Goal: Task Accomplishment & Management: Complete application form

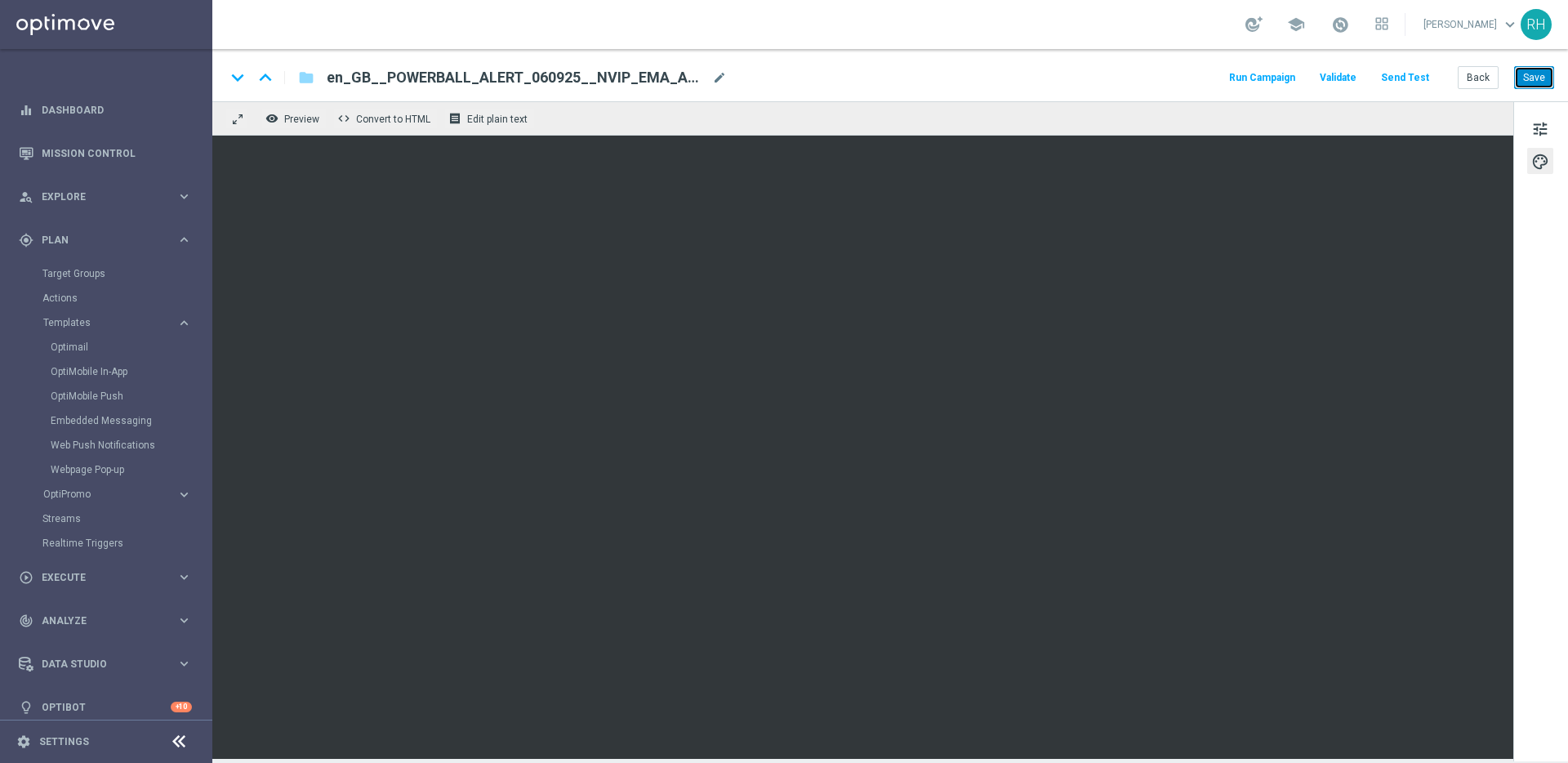
click at [1545, 86] on button "Save" at bounding box center [1534, 77] width 40 height 23
click at [1397, 77] on button "Send Test" at bounding box center [1404, 78] width 53 height 22
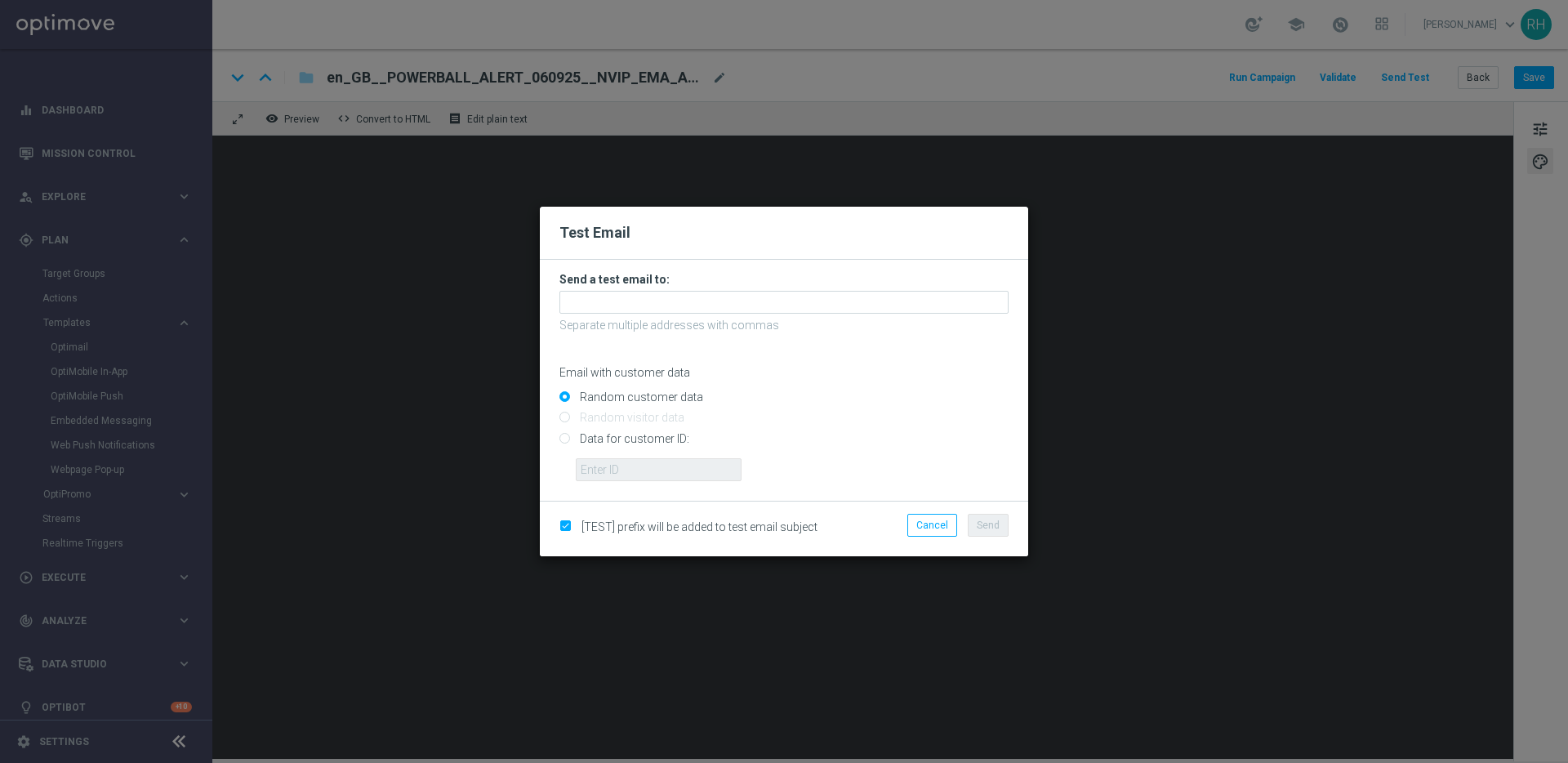
drag, startPoint x: 831, startPoint y: 479, endPoint x: 910, endPoint y: 540, distance: 100.1
click at [851, 497] on form "Send a test email to: Separate multiple addresses with commas Email with custom…" at bounding box center [784, 380] width 488 height 241
click at [917, 527] on button "Cancel" at bounding box center [932, 525] width 50 height 23
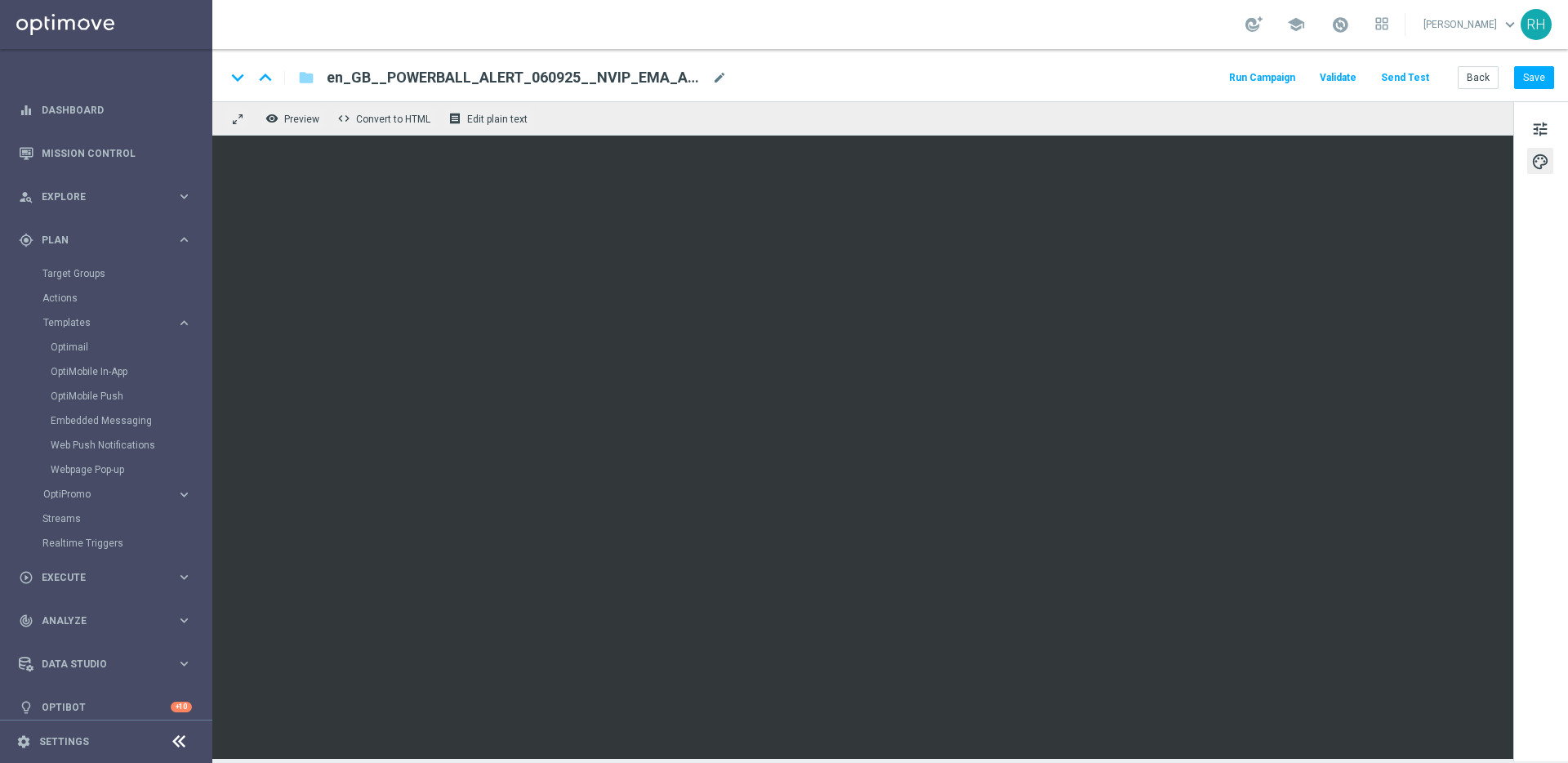
click at [1265, 80] on button "Run Campaign" at bounding box center [1261, 78] width 71 height 22
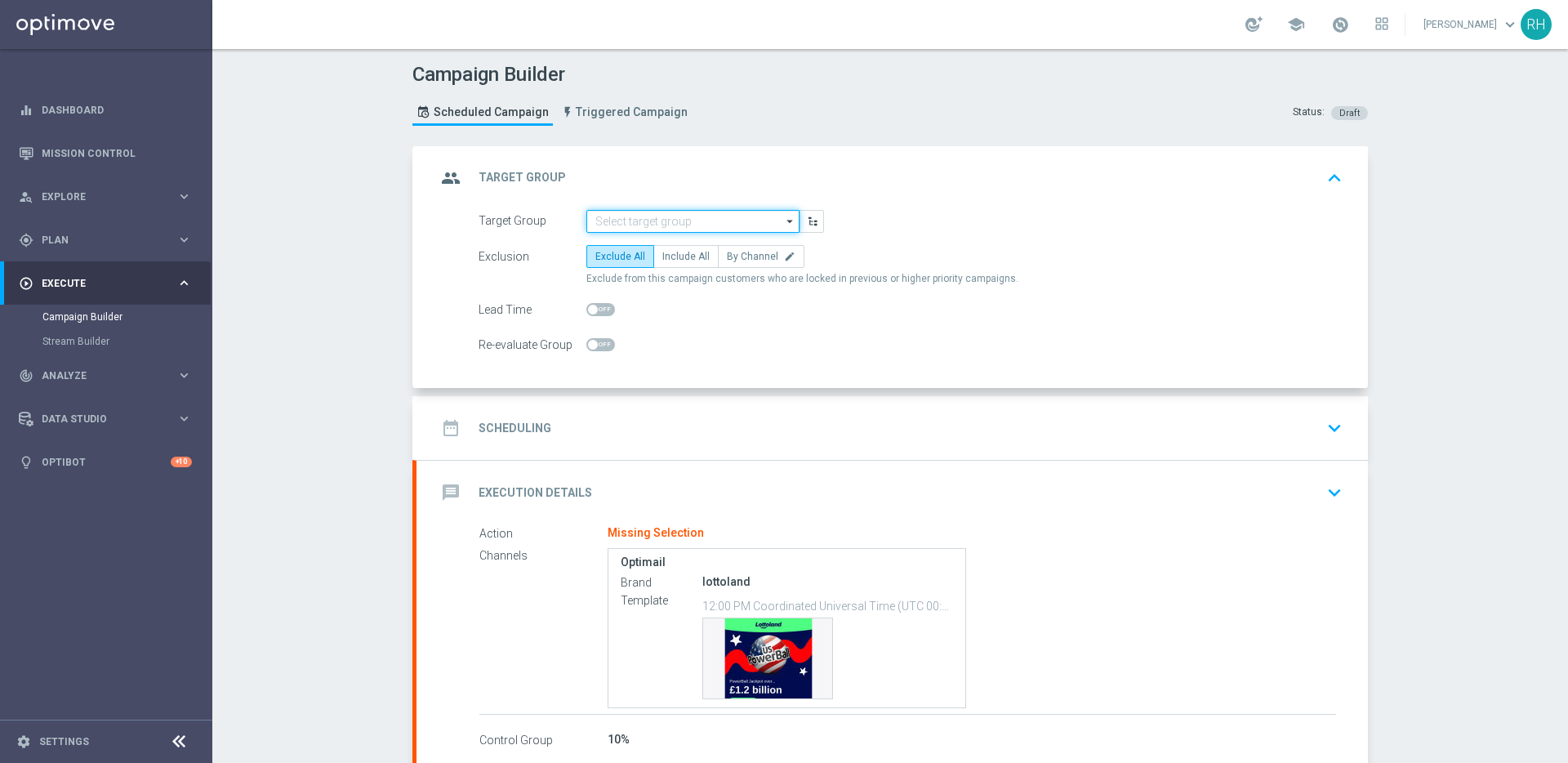
click at [730, 215] on input at bounding box center [692, 221] width 213 height 23
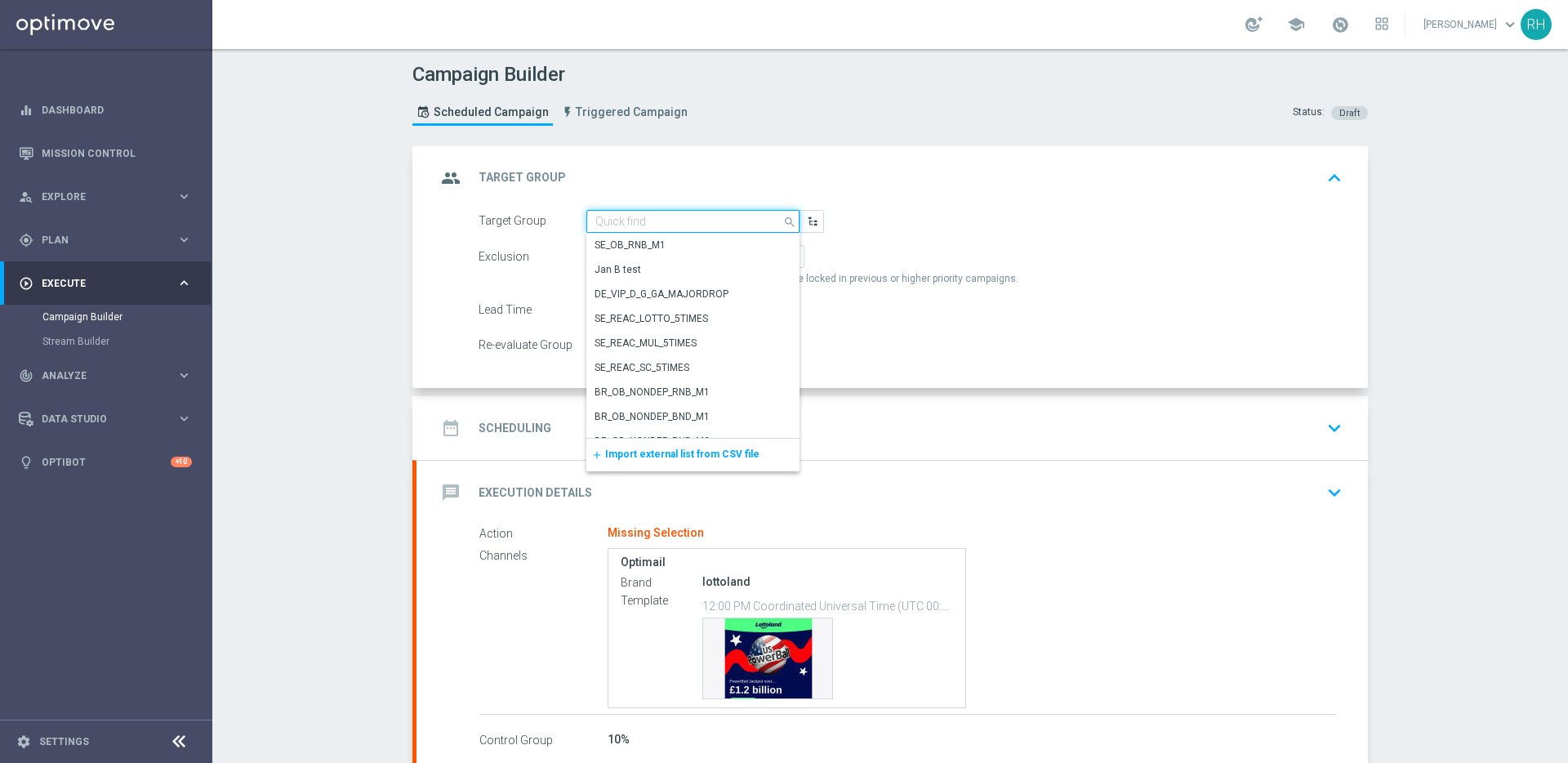
paste input "UK_LOTTO_EMAIL | PowerBall > 0 Lifetime OR Bet Lotto 180 days"
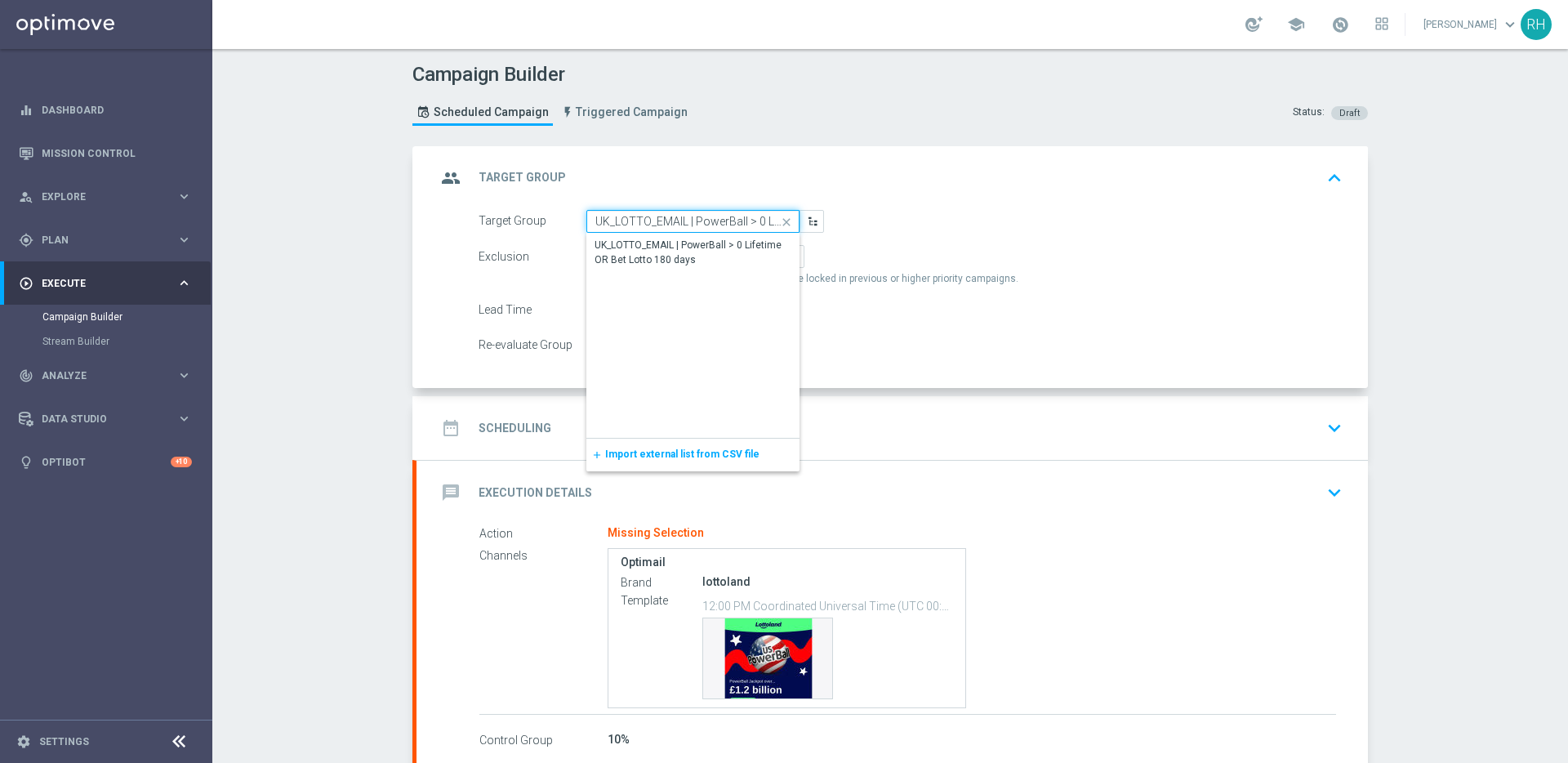
scroll to position [0, 138]
click at [718, 235] on div "UK_LOTTO_EMAIL | PowerBall > 0 Lifetime OR Bet Lotto 180 days" at bounding box center [692, 253] width 213 height 38
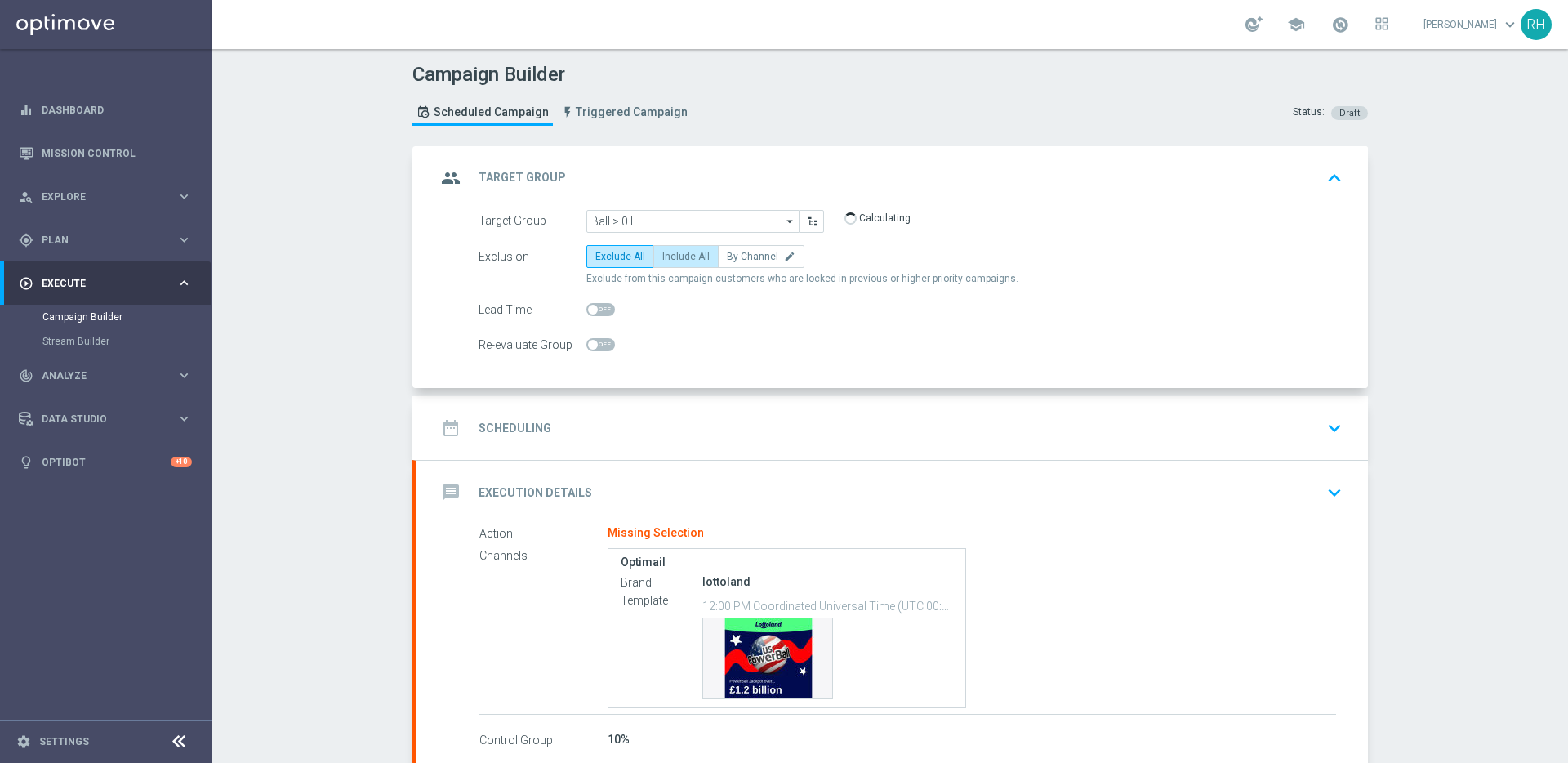
type input "UK_LOTTO_EMAIL | PowerBall > 0 Lifetime OR Bet Lotto 180 days"
click at [687, 251] on span "Include All" at bounding box center [685, 256] width 47 height 11
click at [673, 254] on input "Include All" at bounding box center [667, 259] width 11 height 11
radio input "true"
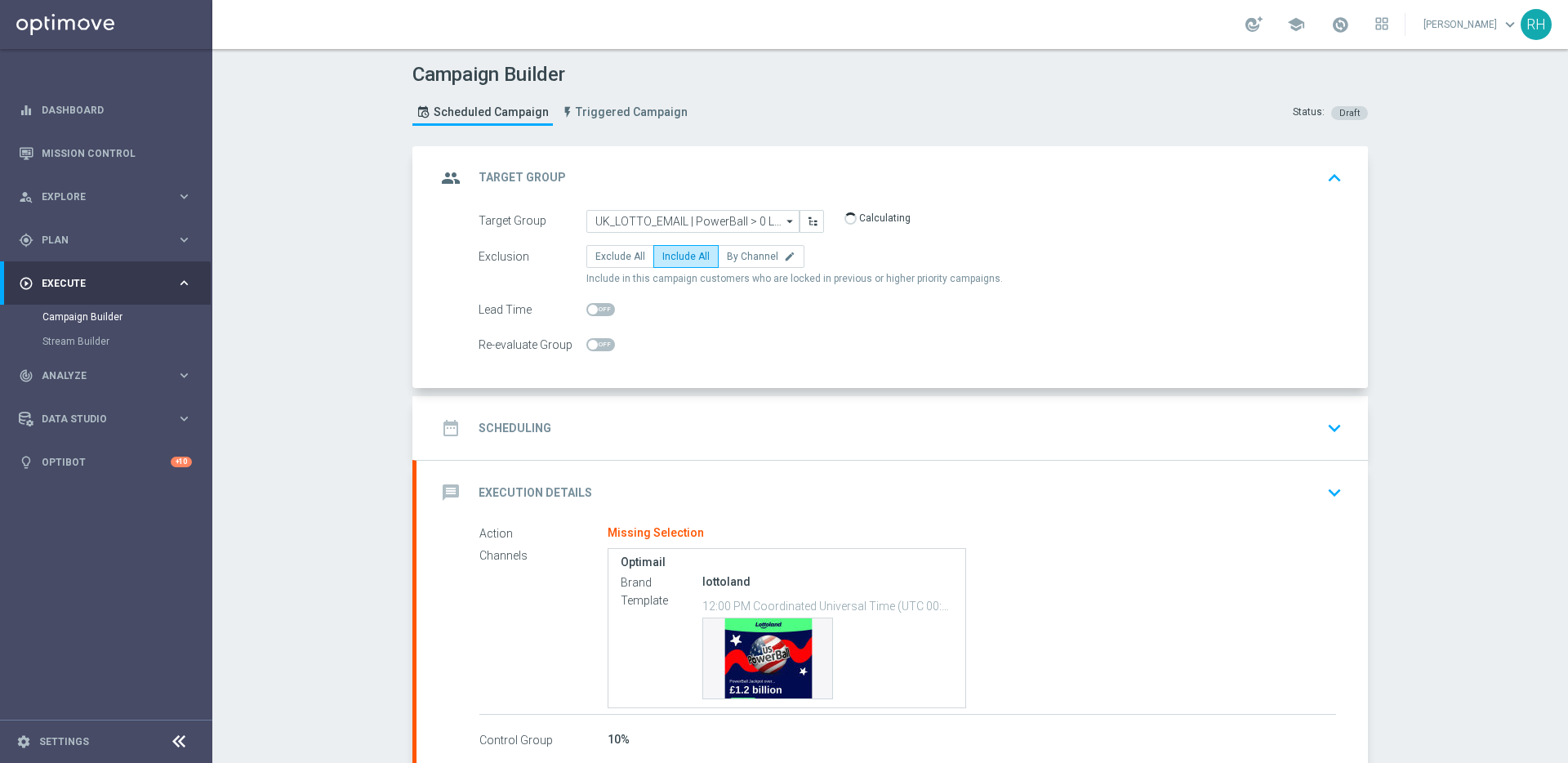
click at [745, 414] on div "date_range Scheduling keyboard_arrow_down" at bounding box center [892, 427] width 912 height 31
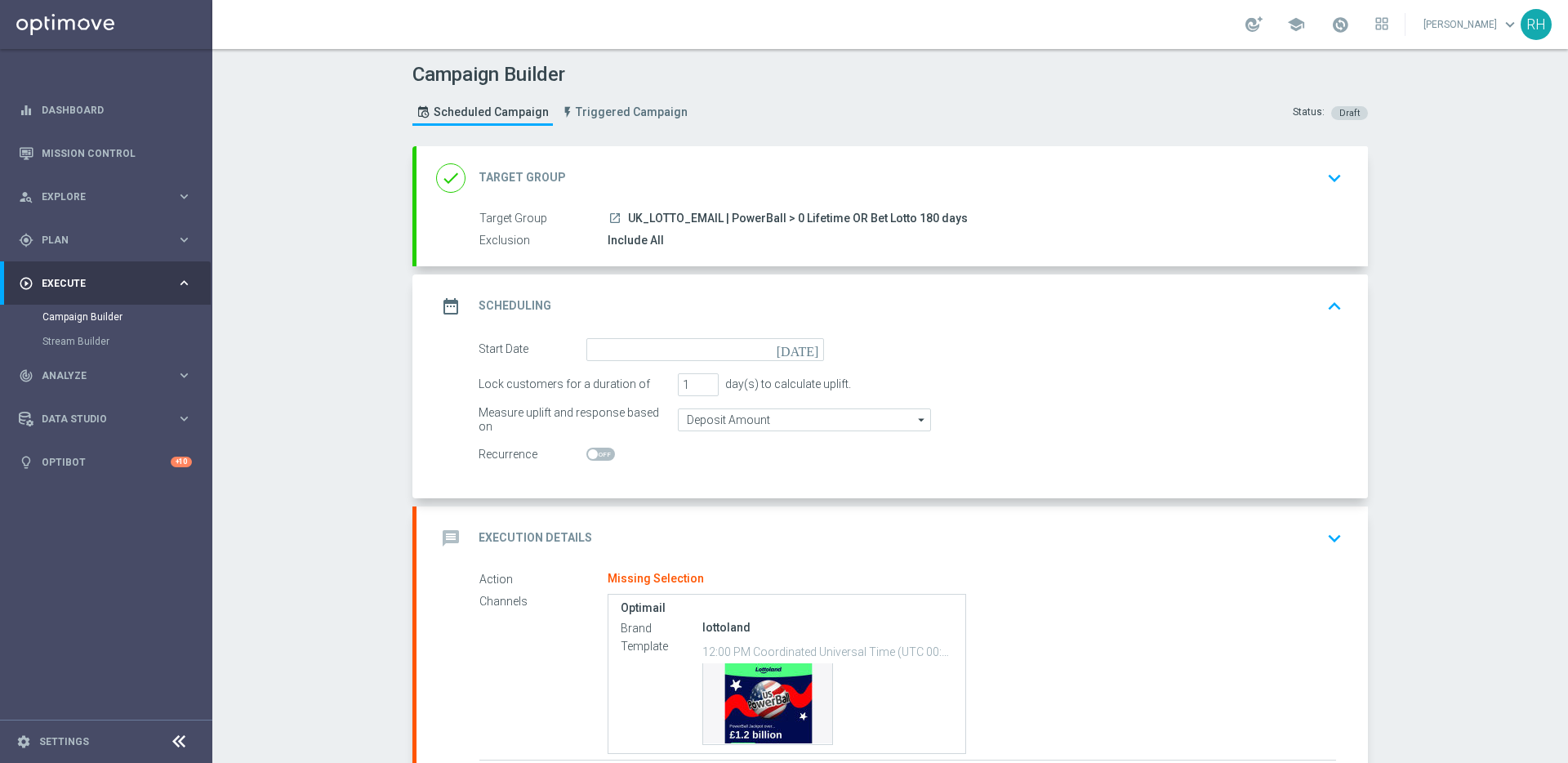
click at [805, 331] on div "date_range Scheduling keyboard_arrow_up" at bounding box center [891, 306] width 951 height 64
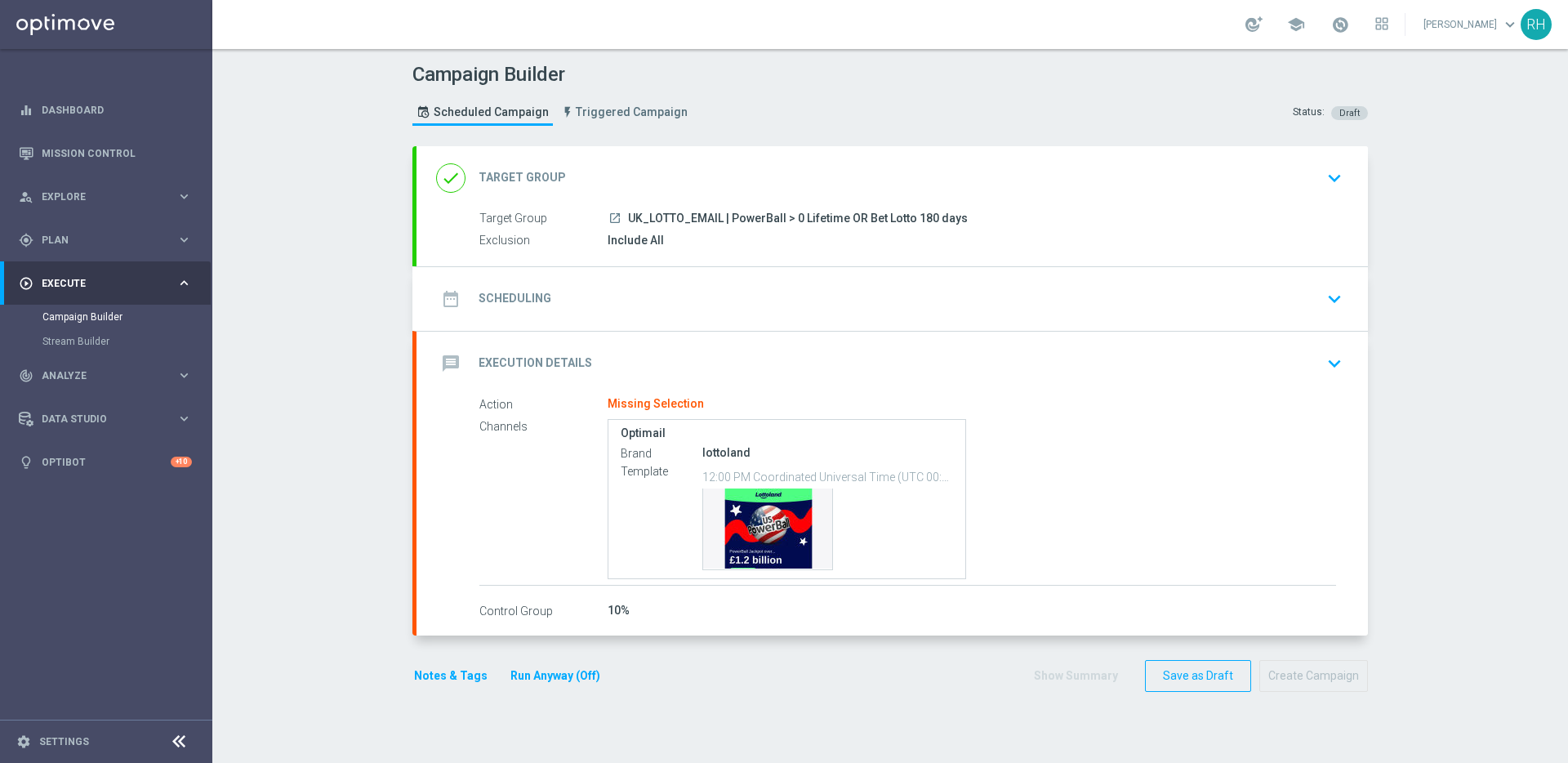
click at [807, 339] on div "message Execution Details keyboard_arrow_down Action Missing Selection Channels…" at bounding box center [891, 483] width 951 height 305
click at [807, 314] on div "date_range Scheduling keyboard_arrow_down" at bounding box center [891, 299] width 951 height 64
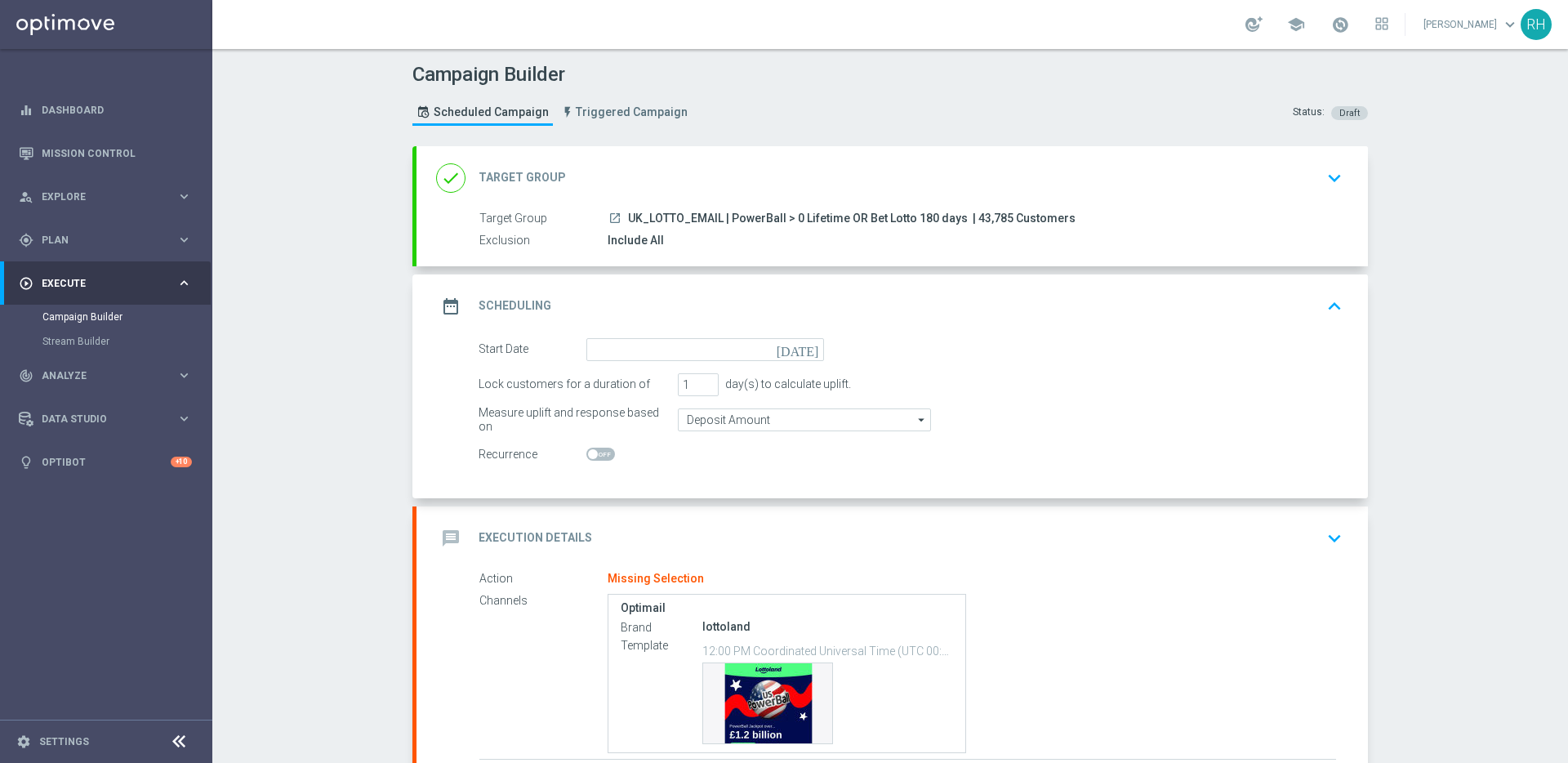
click at [802, 338] on icon "[DATE]" at bounding box center [800, 347] width 48 height 18
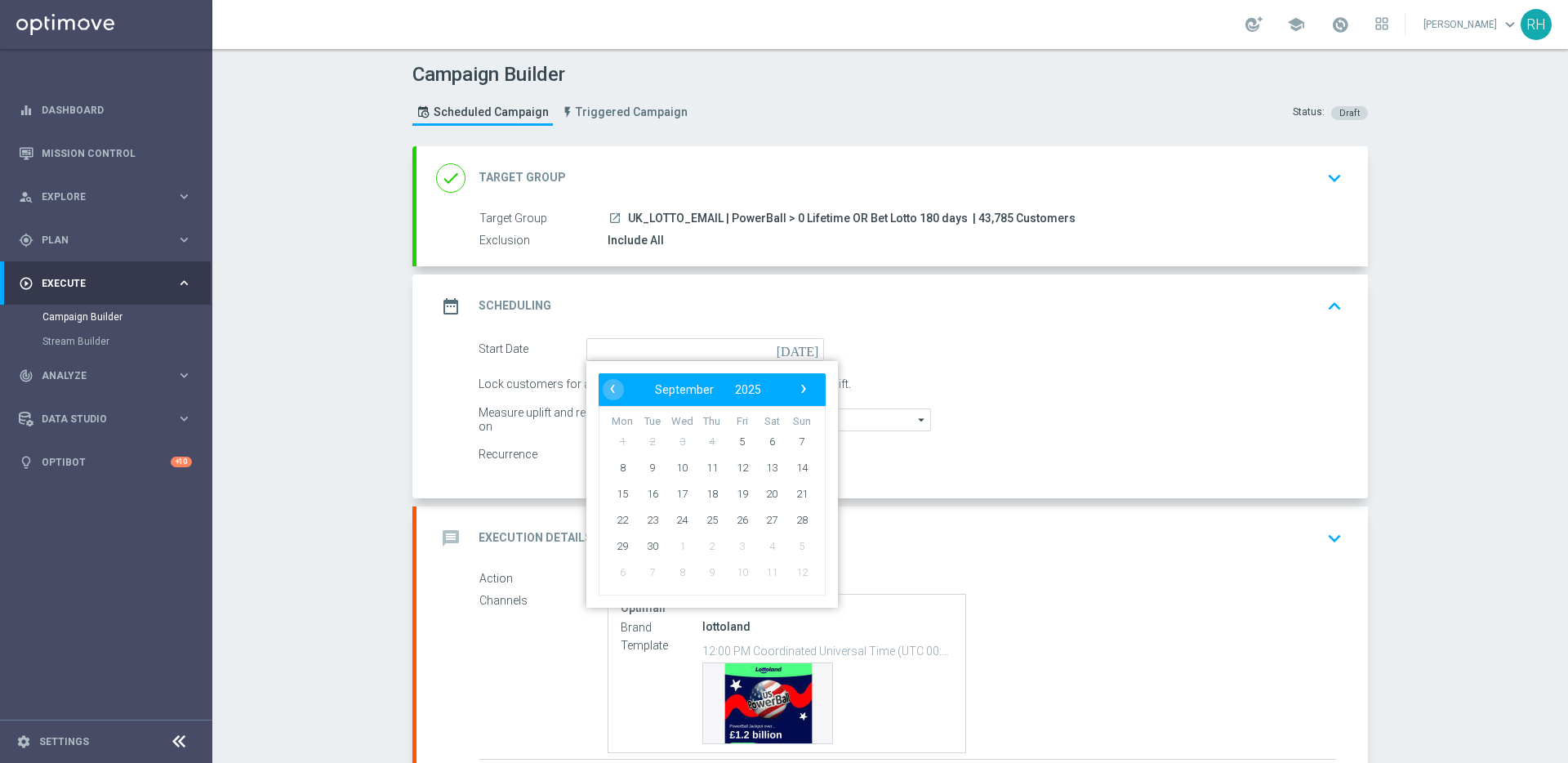
click at [804, 346] on icon "[DATE]" at bounding box center [800, 347] width 48 height 18
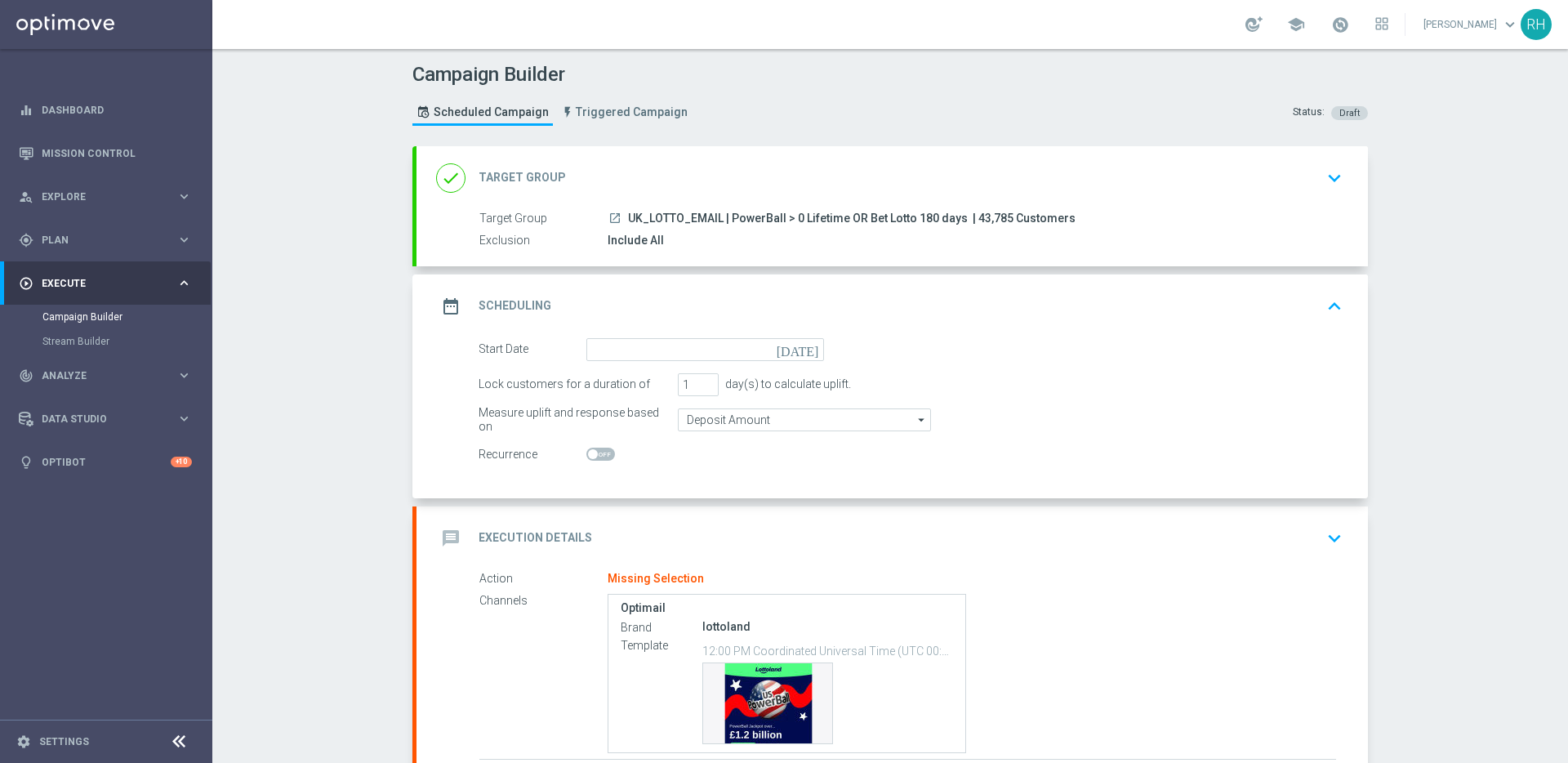
click at [804, 346] on icon "[DATE]" at bounding box center [800, 347] width 48 height 18
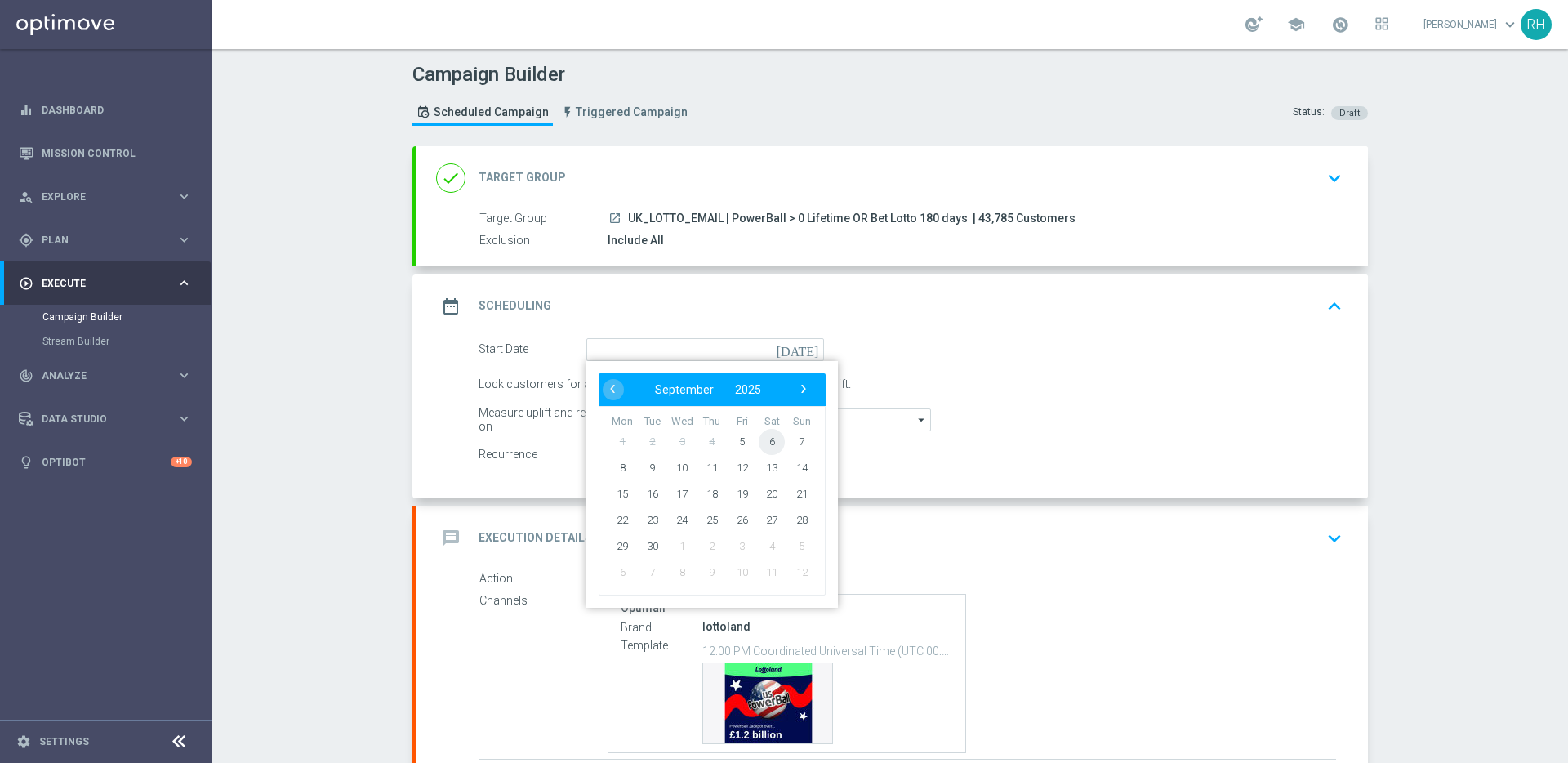
click at [763, 441] on span "6" at bounding box center [771, 441] width 26 height 26
type input "[DATE]"
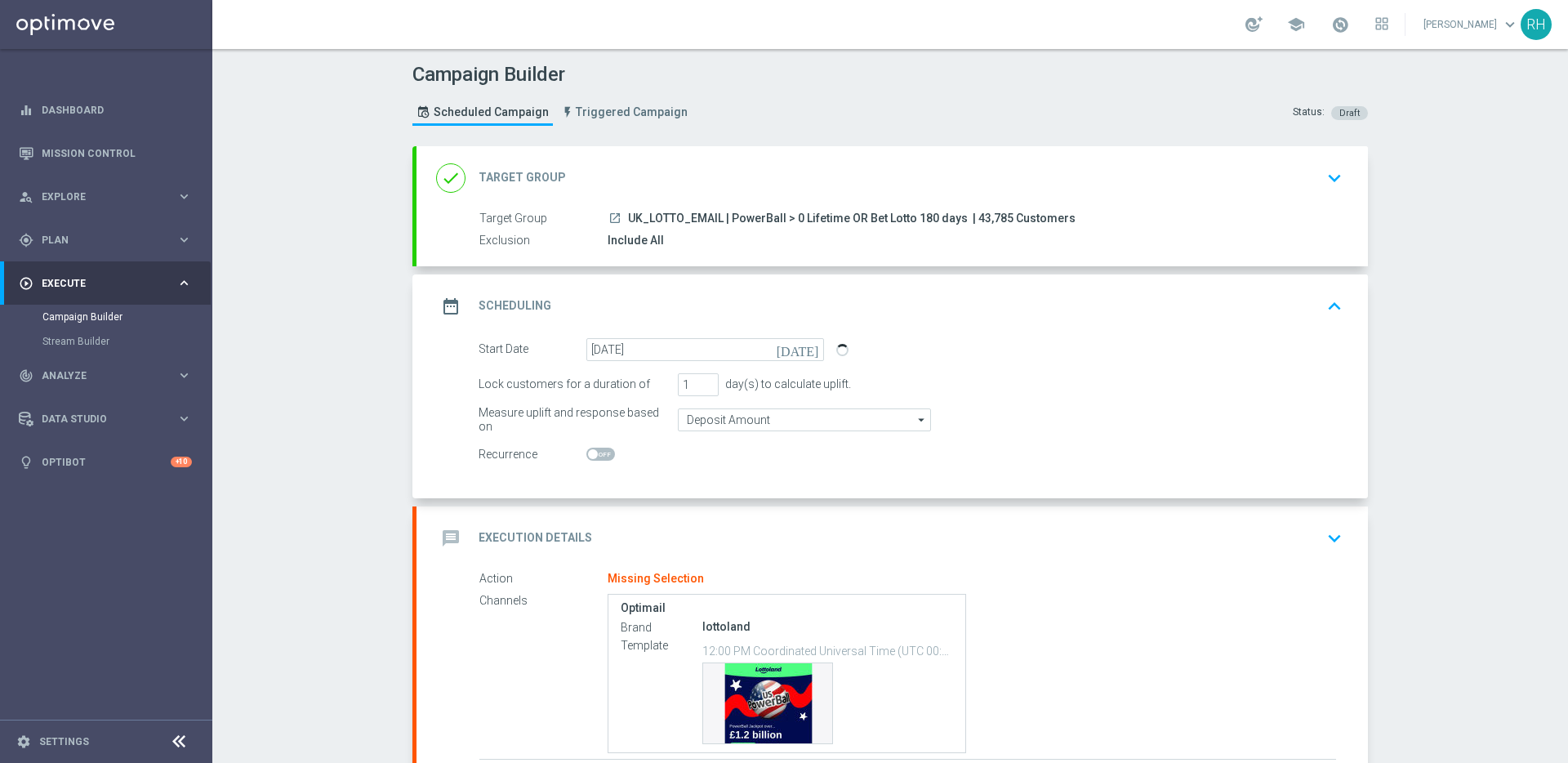
click at [1322, 534] on icon "keyboard_arrow_down" at bounding box center [1334, 538] width 24 height 24
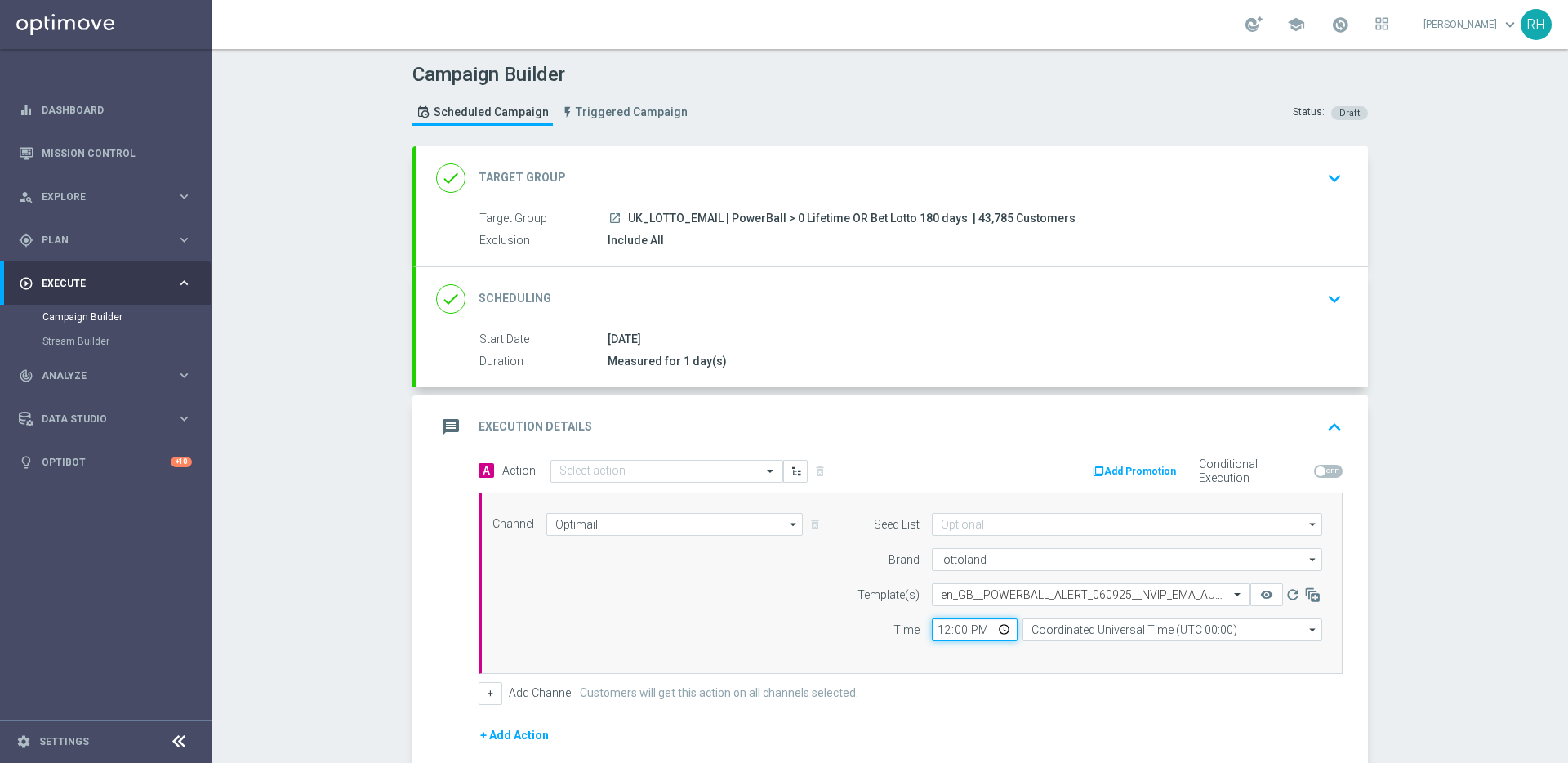
click at [934, 632] on input "12:00" at bounding box center [975, 629] width 86 height 23
type input "10:30"
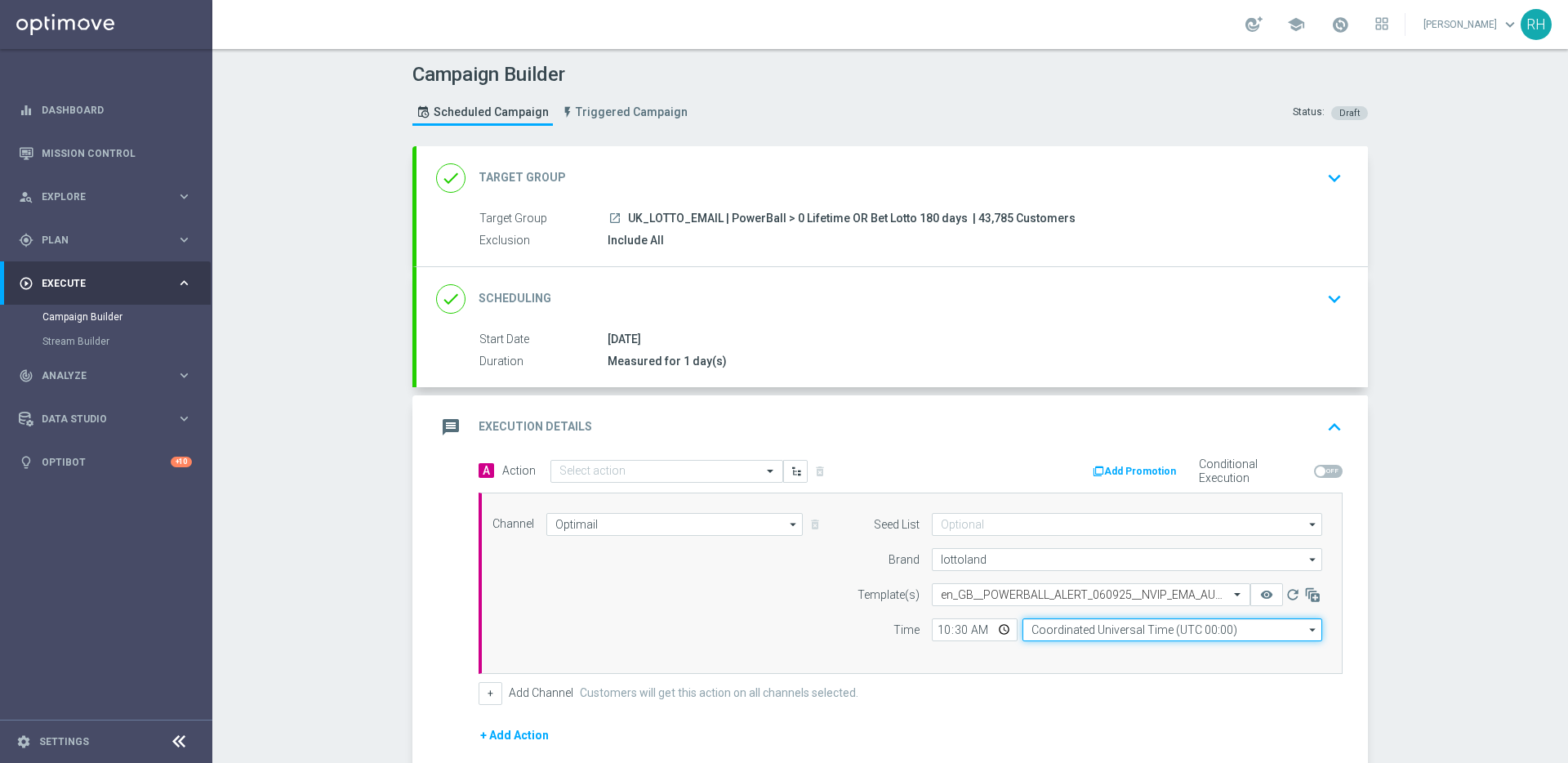
click at [1050, 626] on input "Coordinated Universal Time (UTC 00:00)" at bounding box center [1172, 629] width 300 height 23
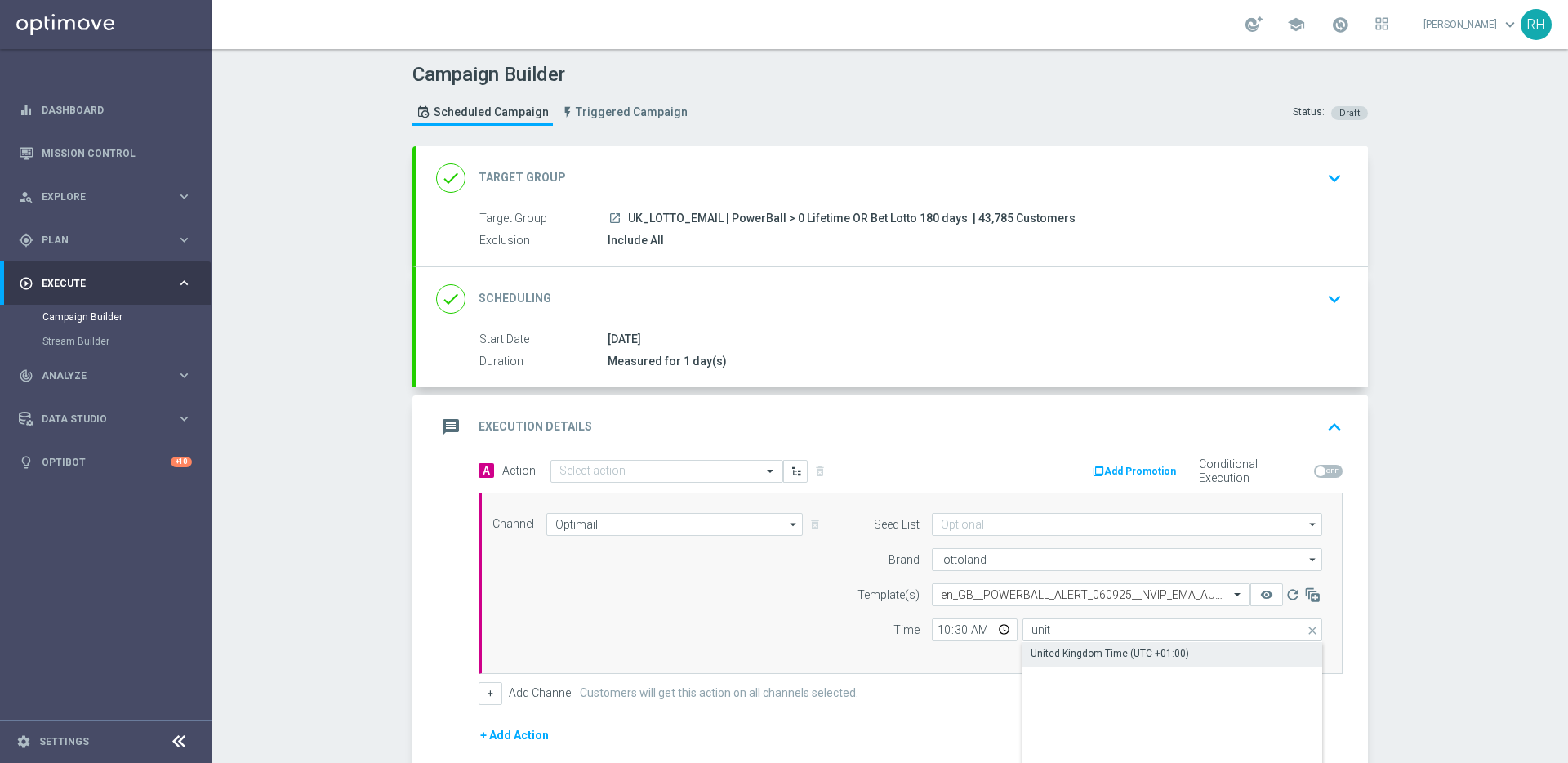
click at [1041, 646] on div "United Kingdom Time (UTC +01:00)" at bounding box center [1109, 653] width 158 height 15
type input "United Kingdom Time (UTC +01:00)"
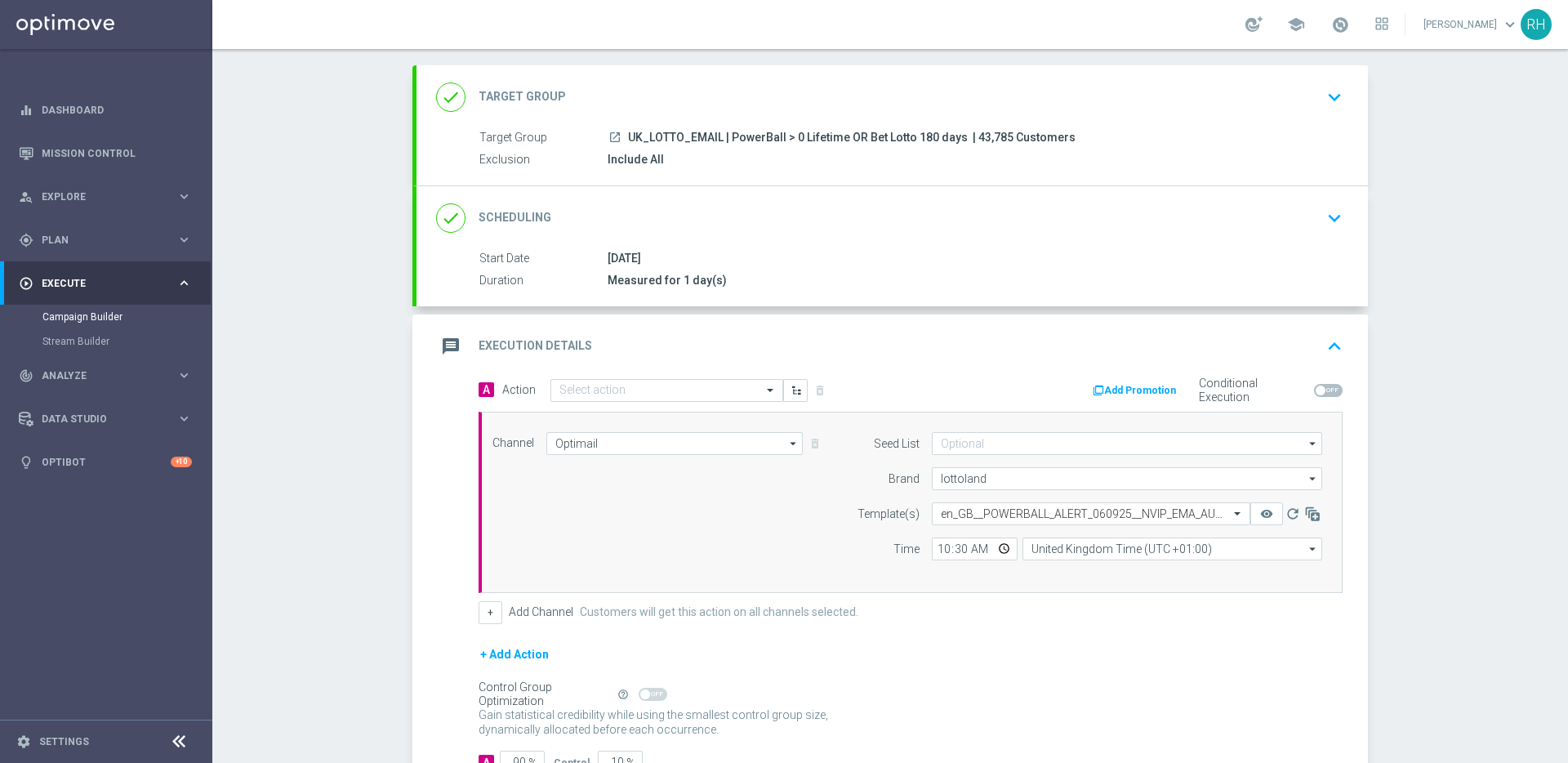
scroll to position [200, 0]
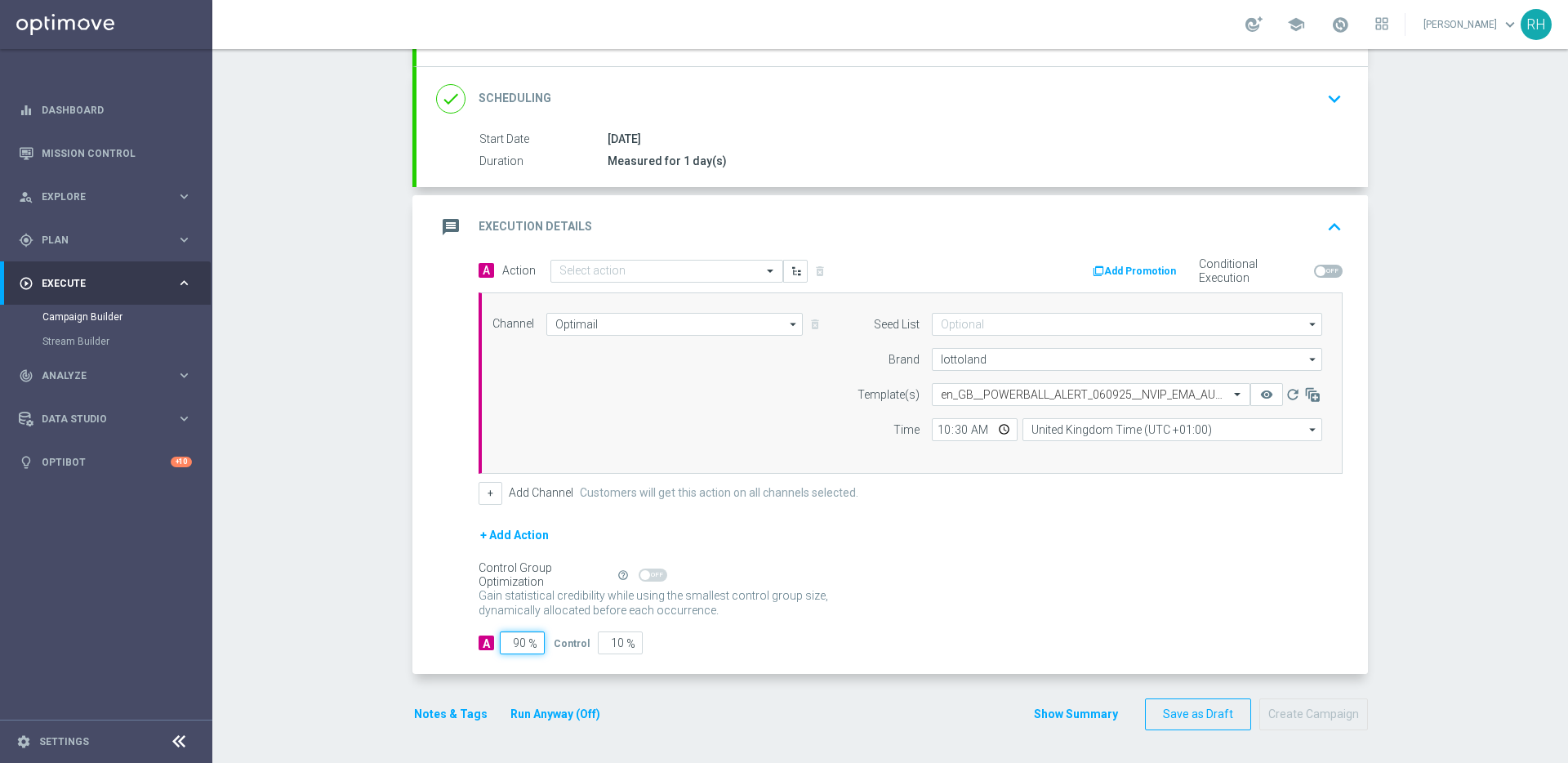
click at [500, 652] on input "90" at bounding box center [522, 642] width 45 height 23
type input "1"
type input "99"
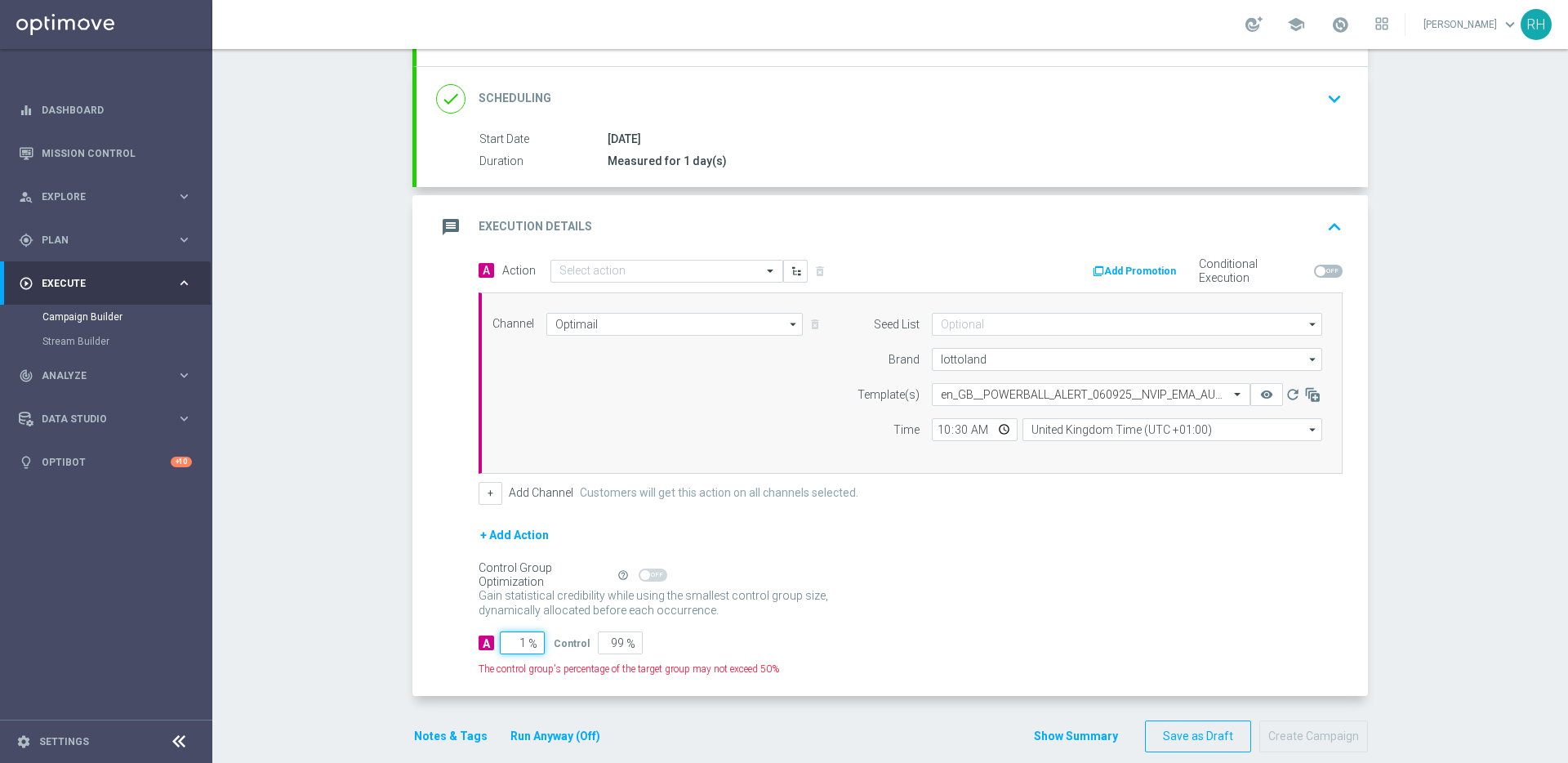
type input "10"
type input "90"
type input "100"
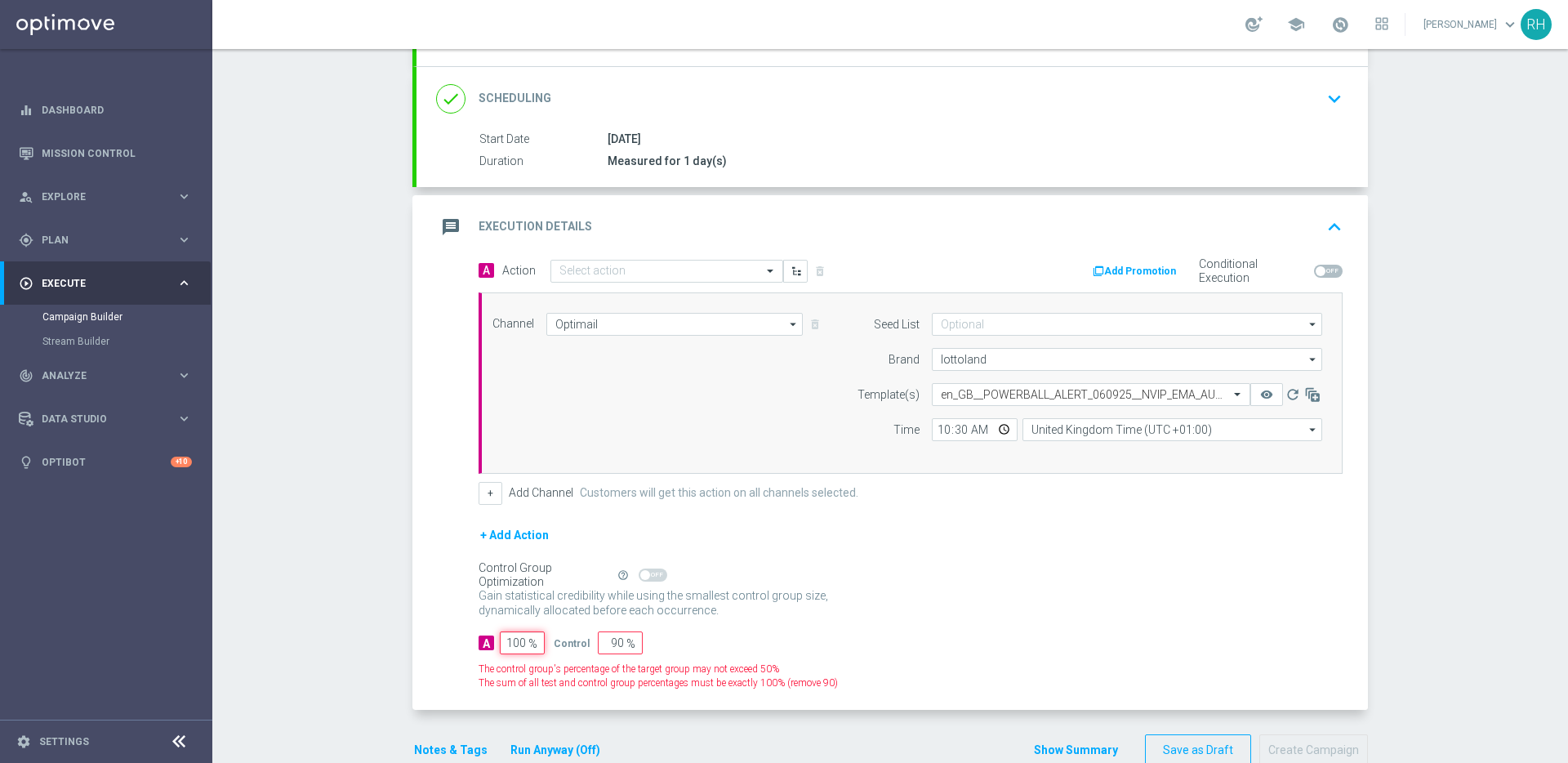
type input "0"
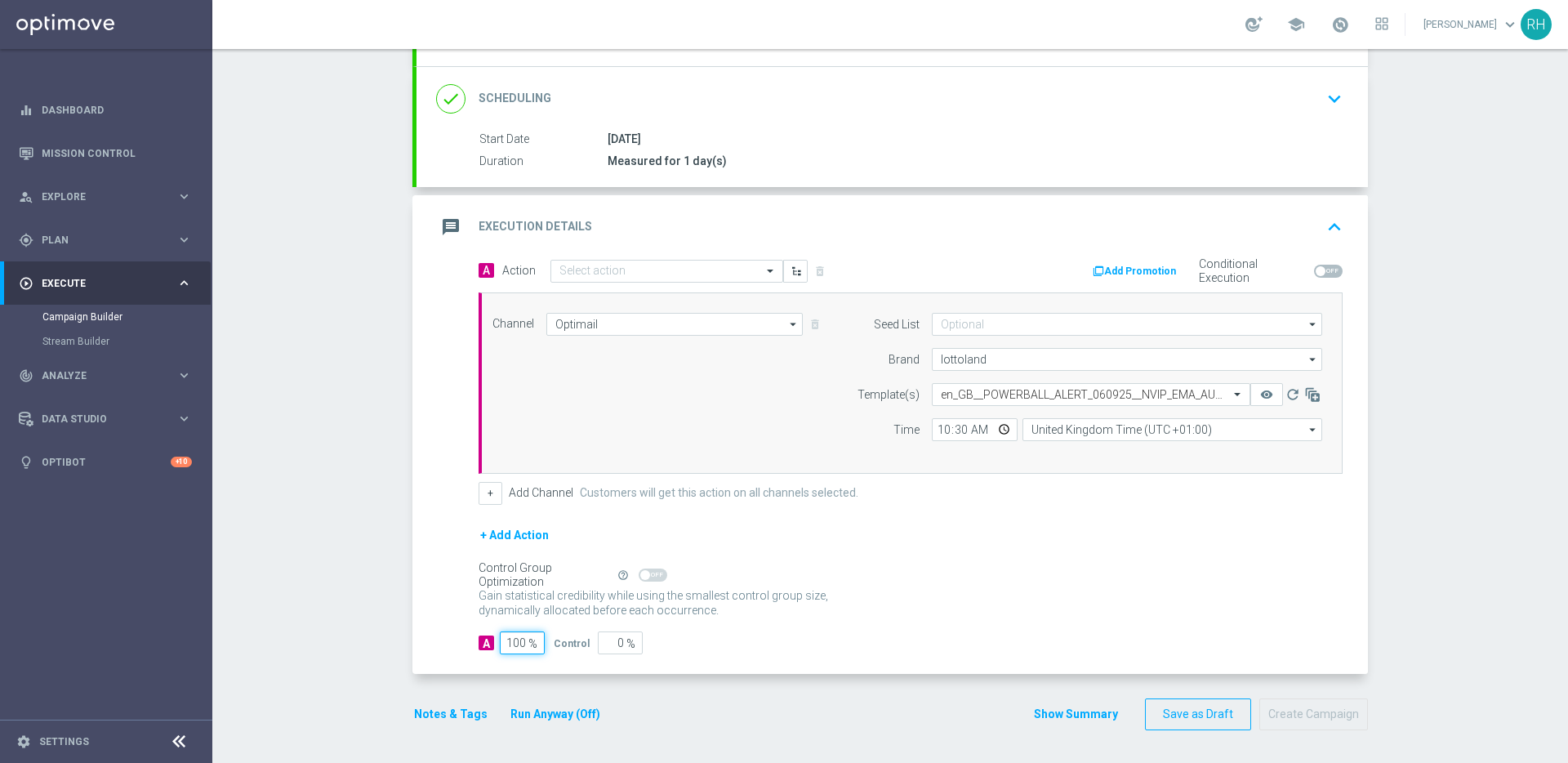
type input "100"
click at [465, 588] on div "A Action Select action delete_forever Add Promotion Conditional Execution Chann…" at bounding box center [891, 467] width 951 height 416
click at [451, 715] on button "Notes & Tags" at bounding box center [450, 714] width 77 height 20
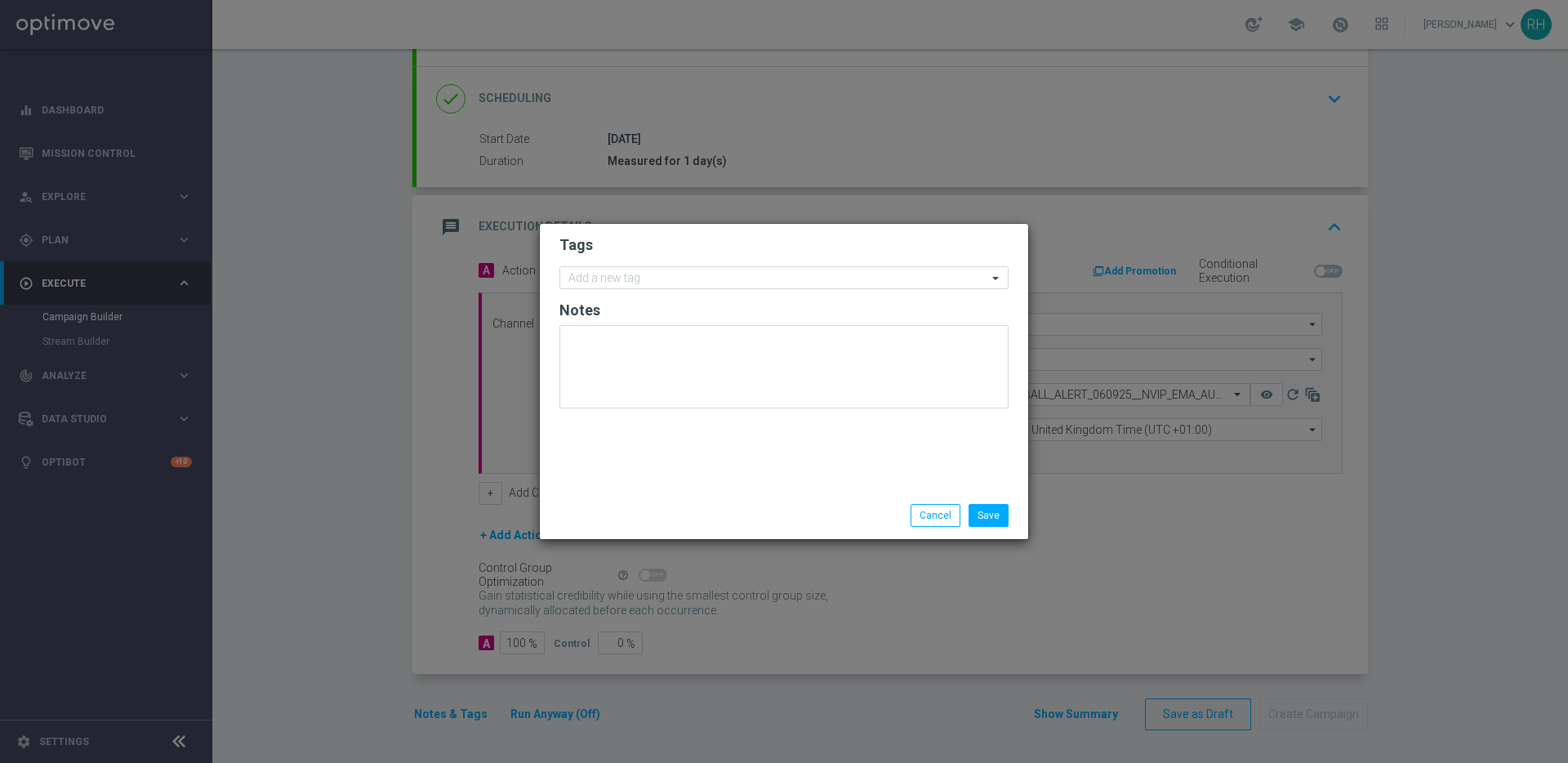
drag, startPoint x: 858, startPoint y: 482, endPoint x: 946, endPoint y: 490, distance: 88.6
click at [861, 481] on div "Tags Add a new tag Notes" at bounding box center [784, 358] width 488 height 268
click at [935, 542] on modal-container "Tags Add a new tag Notes Save Cancel" at bounding box center [784, 381] width 1568 height 763
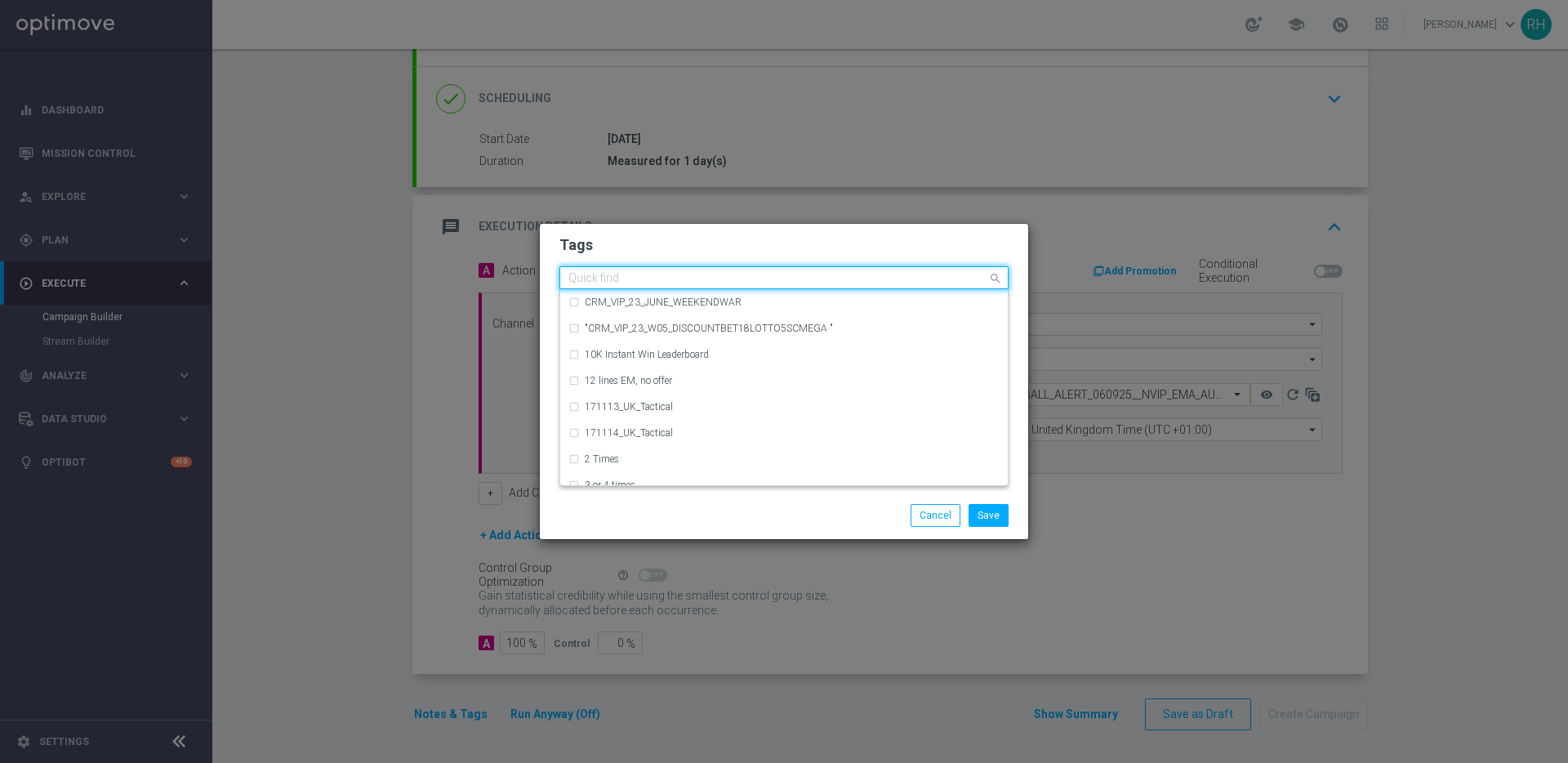
click at [800, 274] on input "text" at bounding box center [777, 279] width 419 height 14
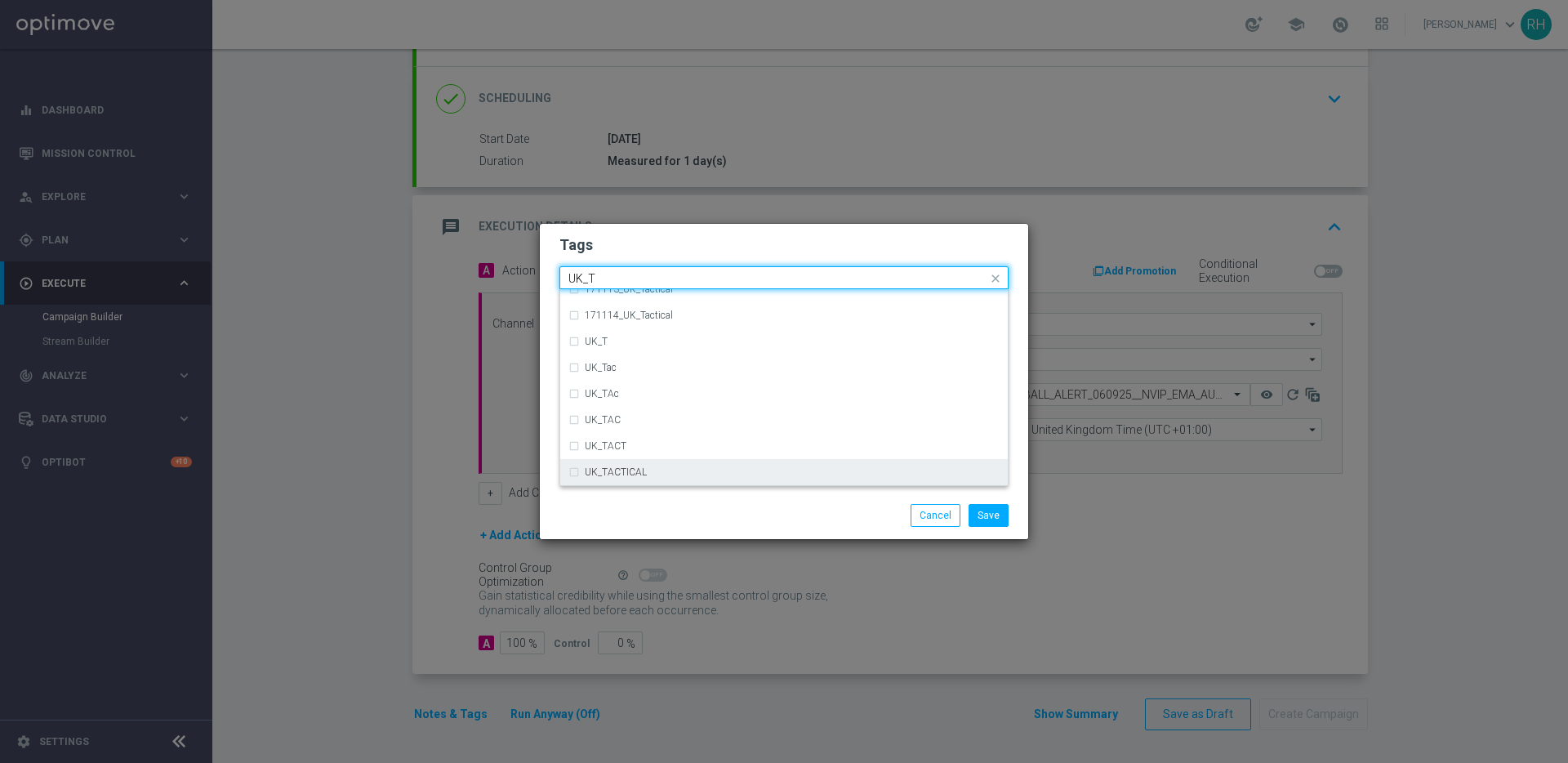
type input "UK_T"
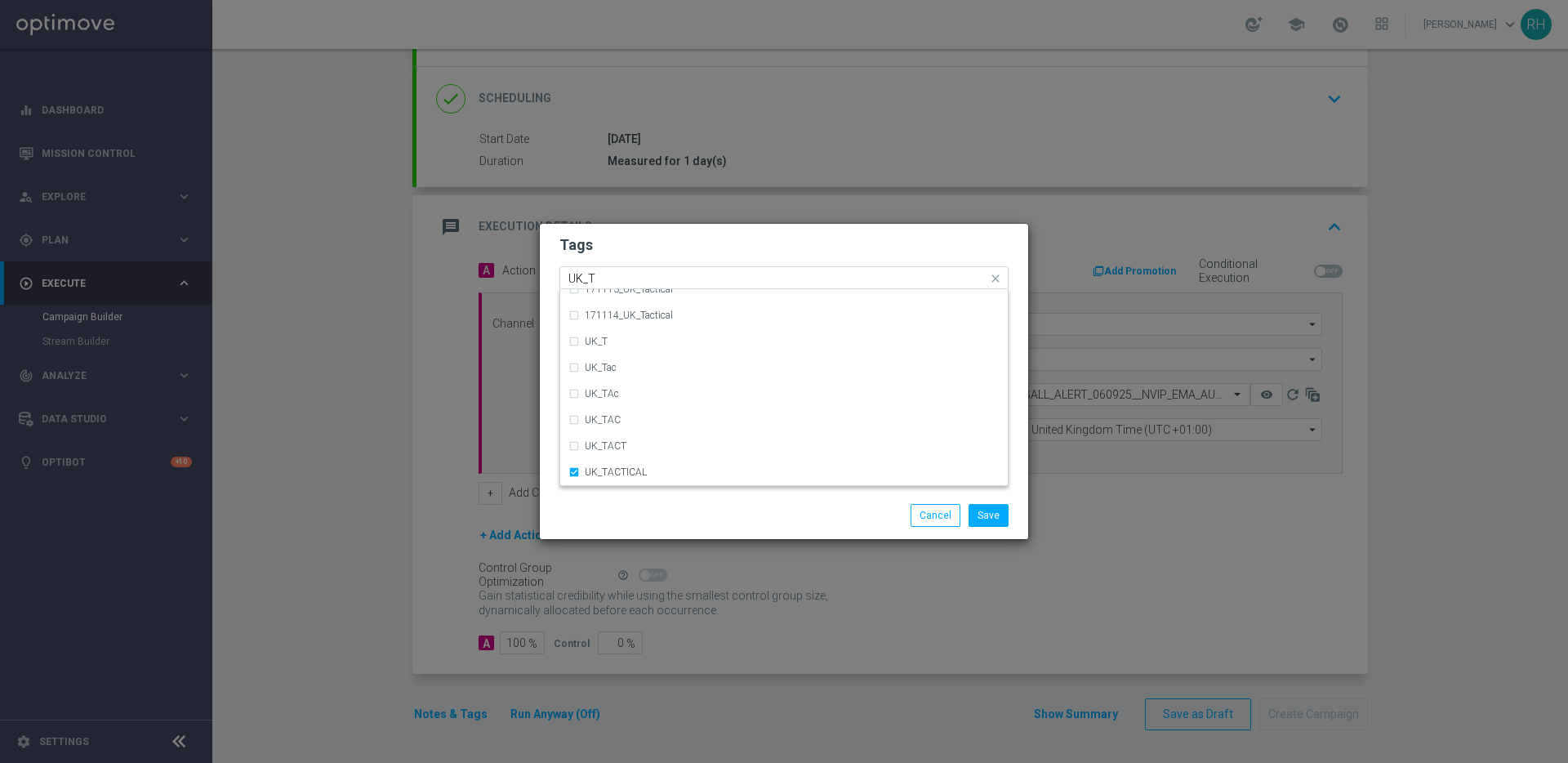
click at [835, 518] on div "Save Cancel" at bounding box center [863, 515] width 316 height 23
click at [1009, 514] on li "Save" at bounding box center [988, 515] width 48 height 23
click at [1000, 514] on button "Save" at bounding box center [988, 515] width 40 height 23
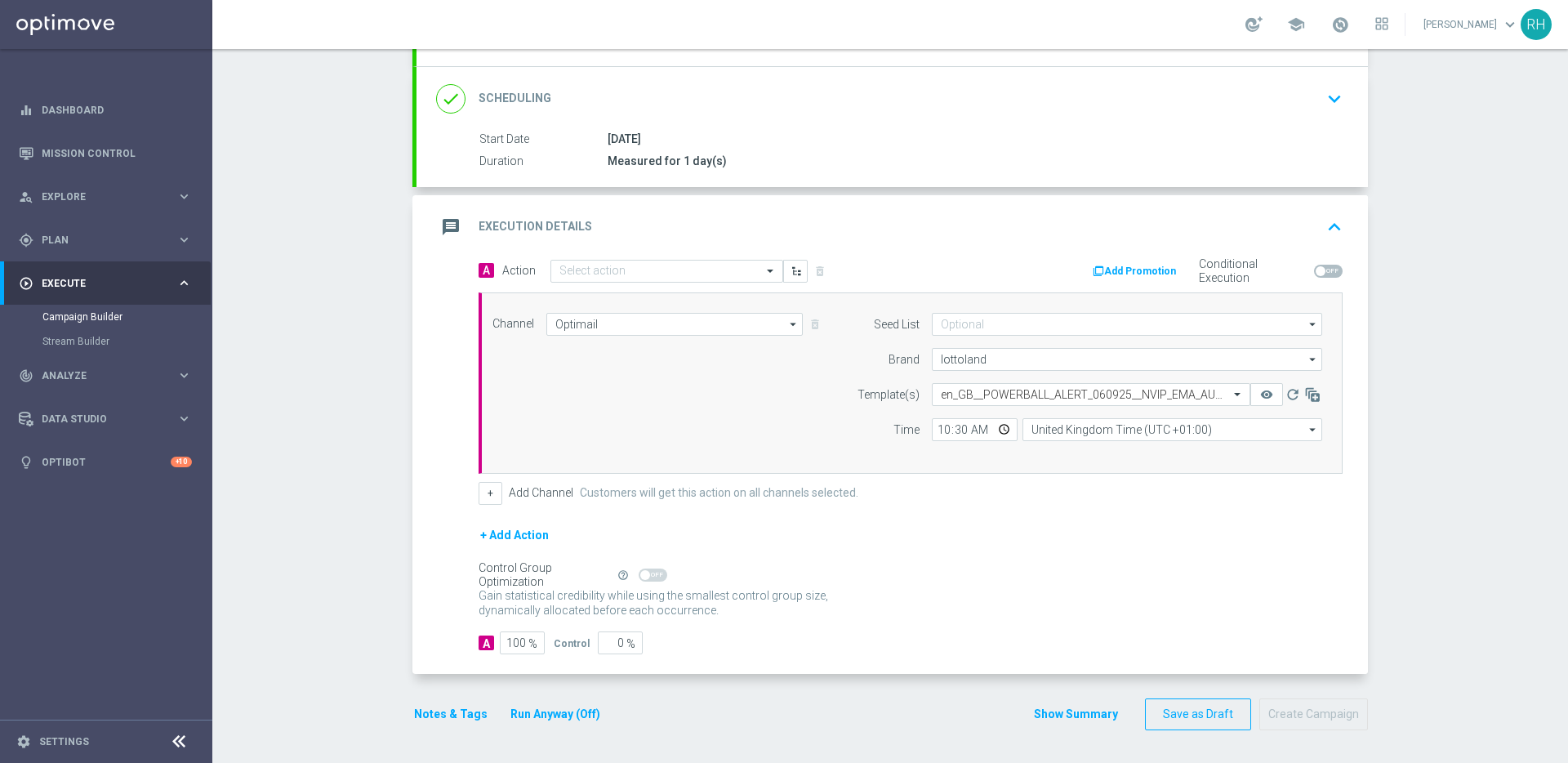
click at [1080, 714] on button "Show Summary" at bounding box center [1076, 714] width 86 height 19
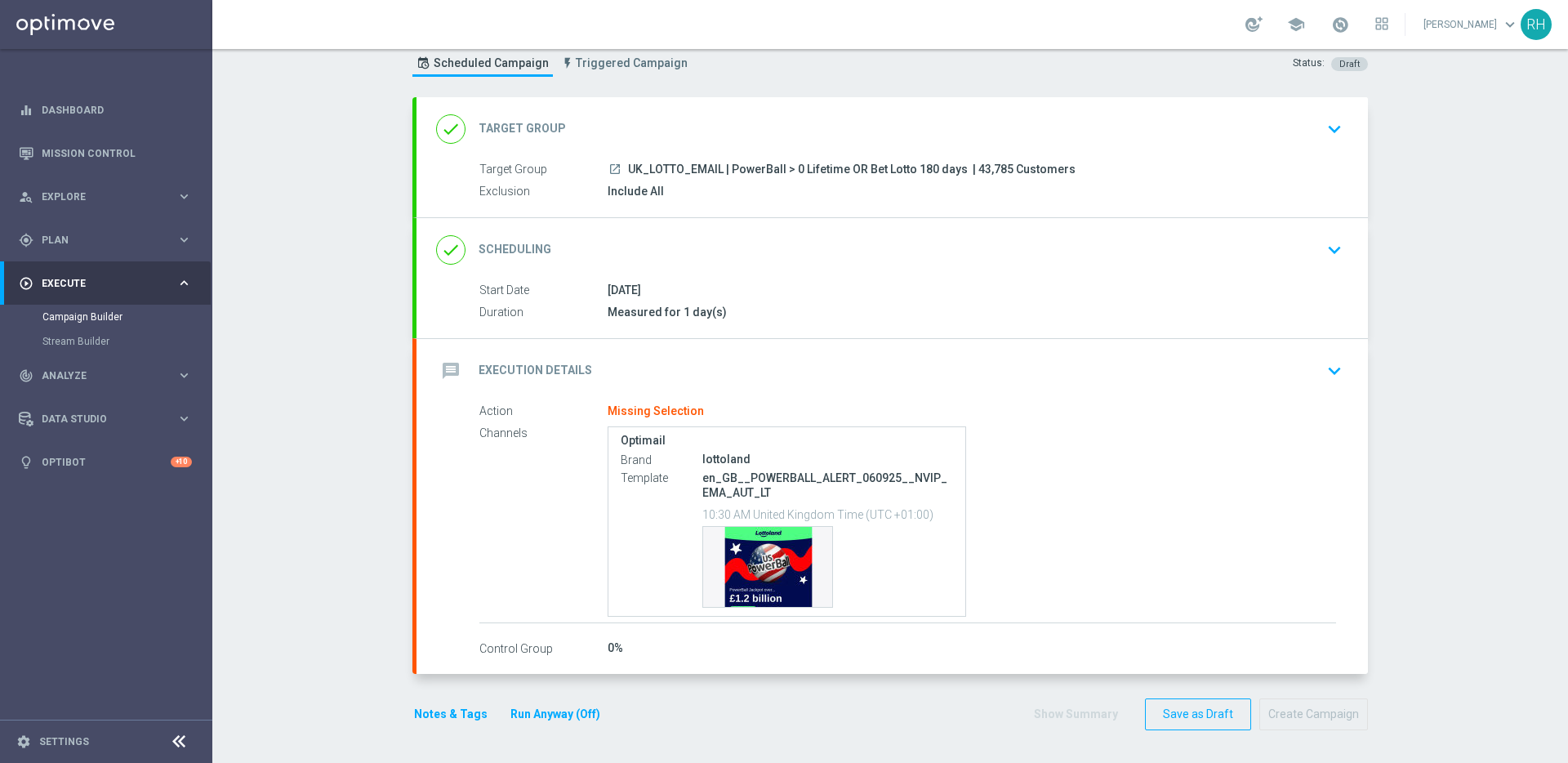
scroll to position [49, 0]
click at [883, 482] on p "en_GB__POWERBALL_ALERT_060925__NVIP_EMA_AUT_LT" at bounding box center [827, 484] width 251 height 29
copy div "en_GB__POWERBALL_ALERT_060925__NVIP_EMA_AUT_LT"
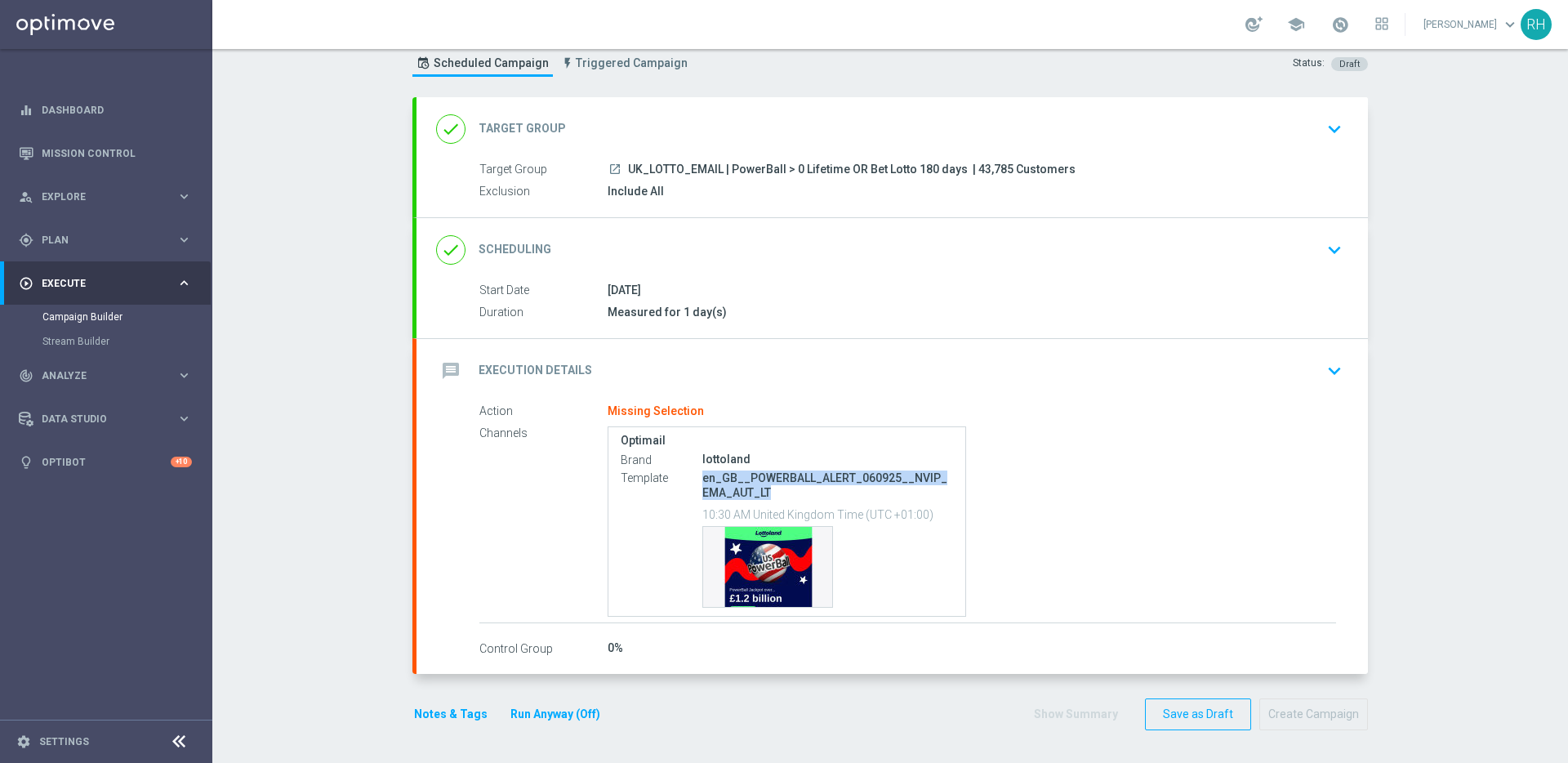
click at [1181, 365] on div "message Execution Details keyboard_arrow_down" at bounding box center [892, 370] width 912 height 31
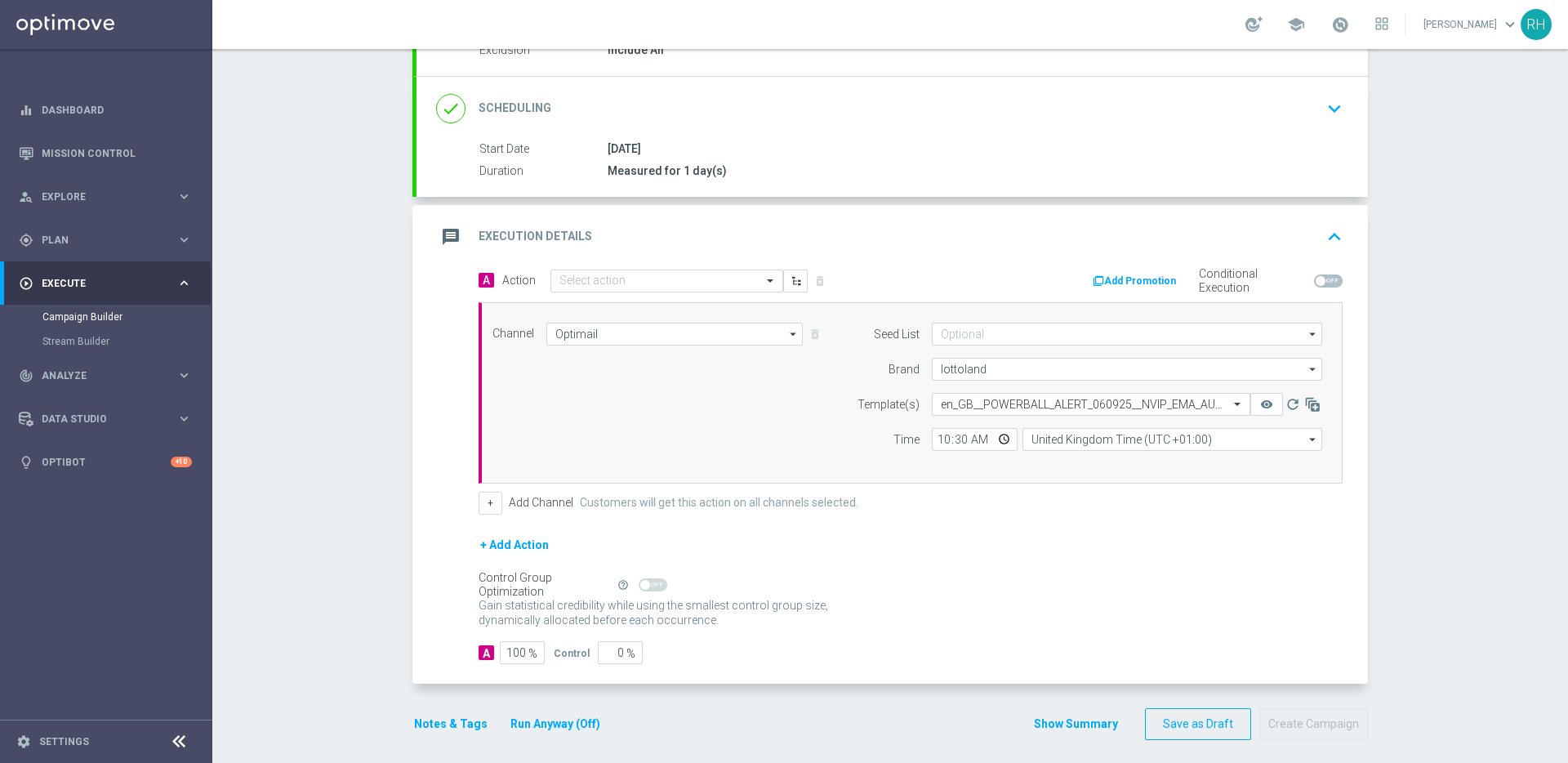
scroll to position [200, 0]
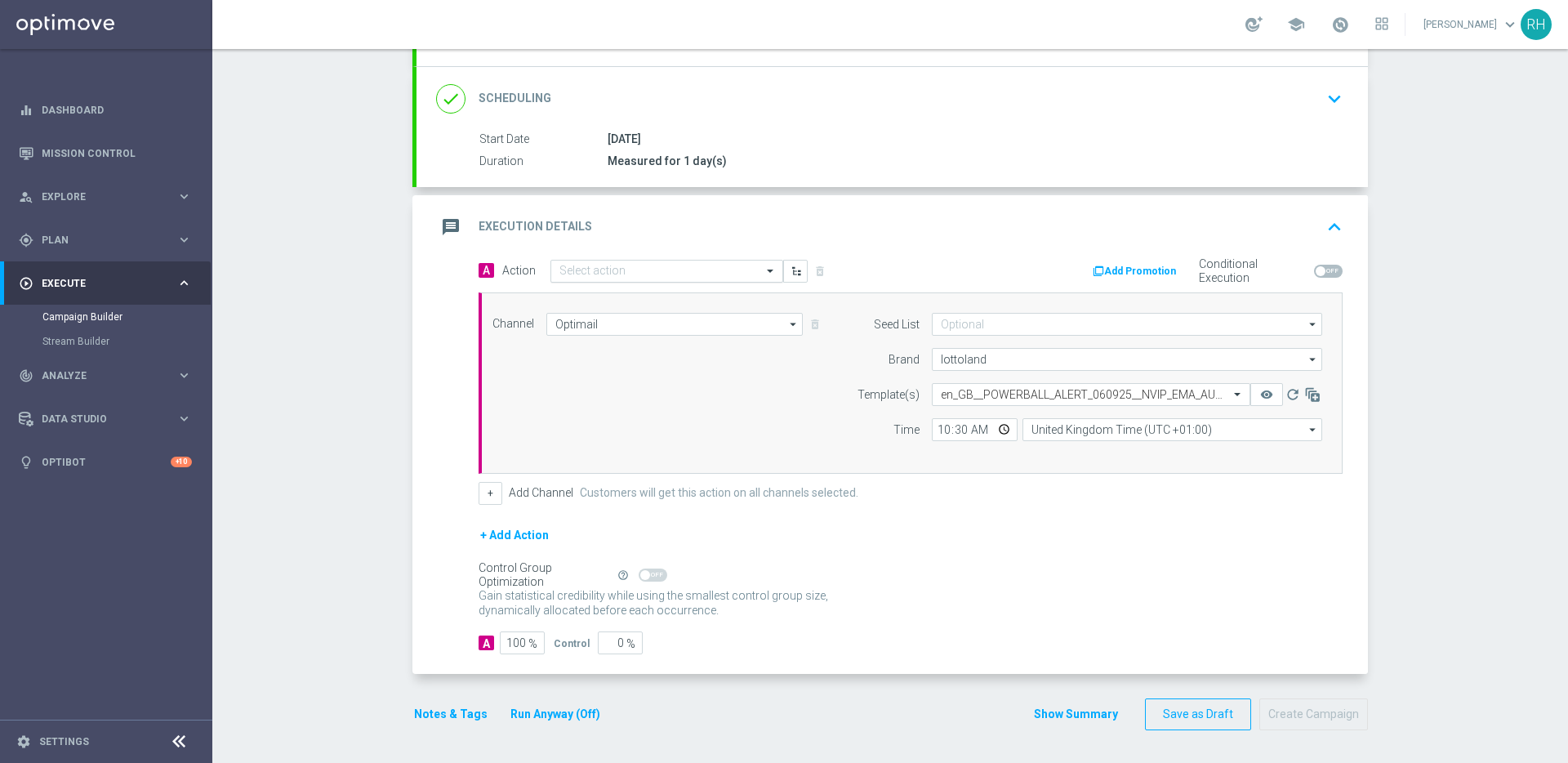
click at [696, 266] on input "text" at bounding box center [650, 272] width 182 height 14
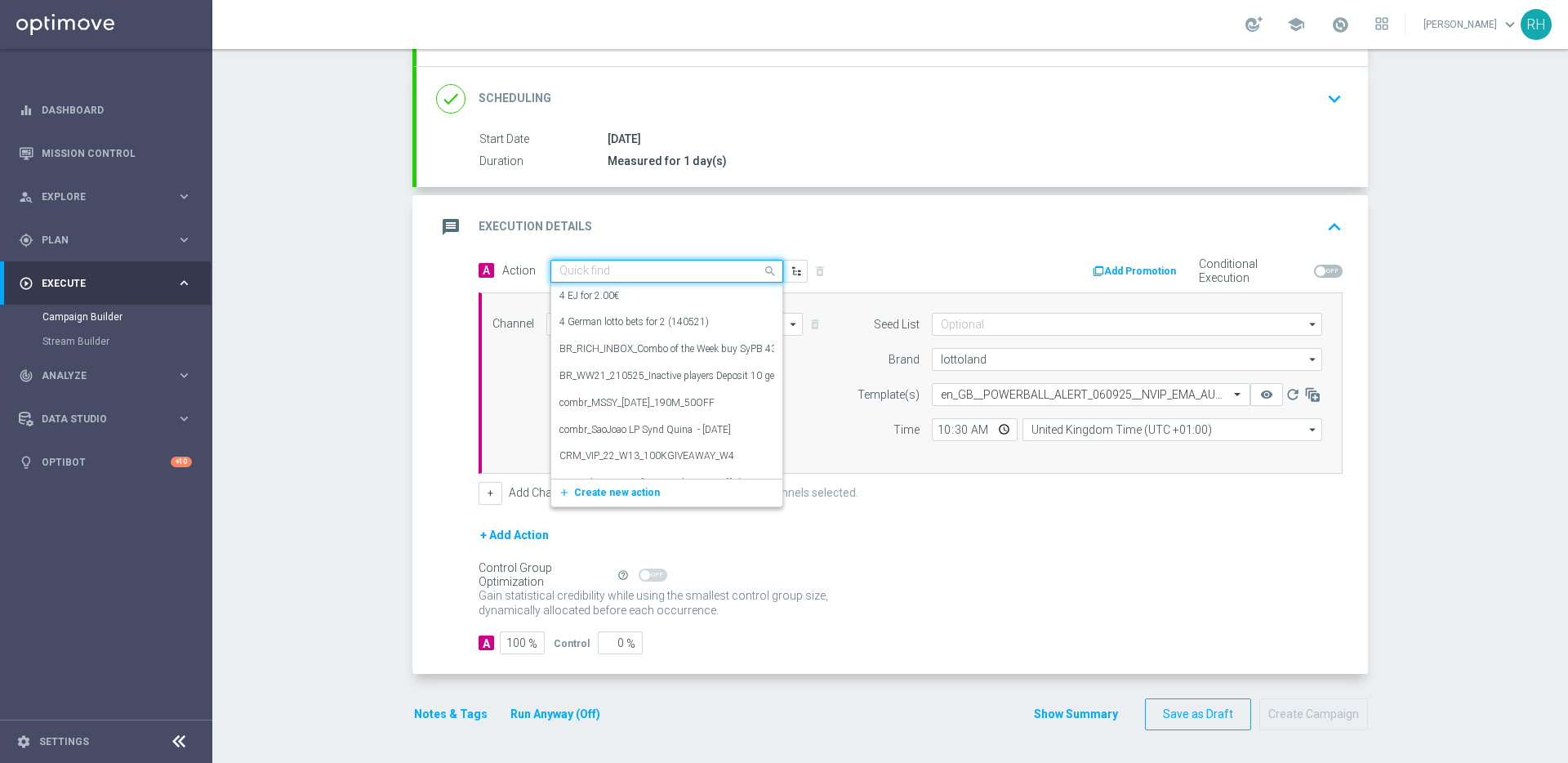
paste input "en_GB__POWERBALL_ALERT_060925__NVIP_EMA_AUT_LT"
type input "en_GB__POWERBALL_ALERT_060925__NVIP_EMA_AUT_LT"
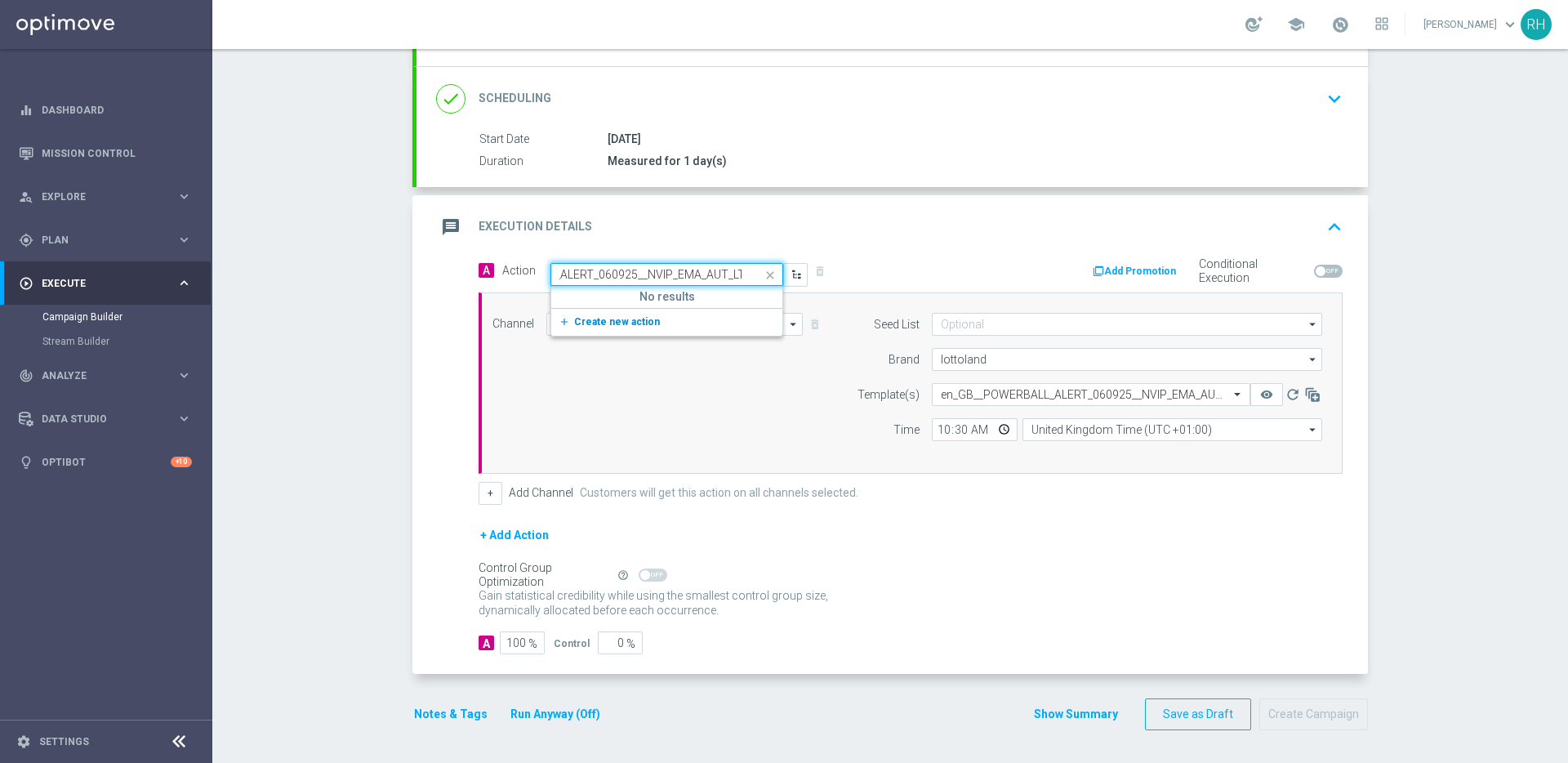
click at [639, 318] on span "Create new action" at bounding box center [617, 321] width 86 height 11
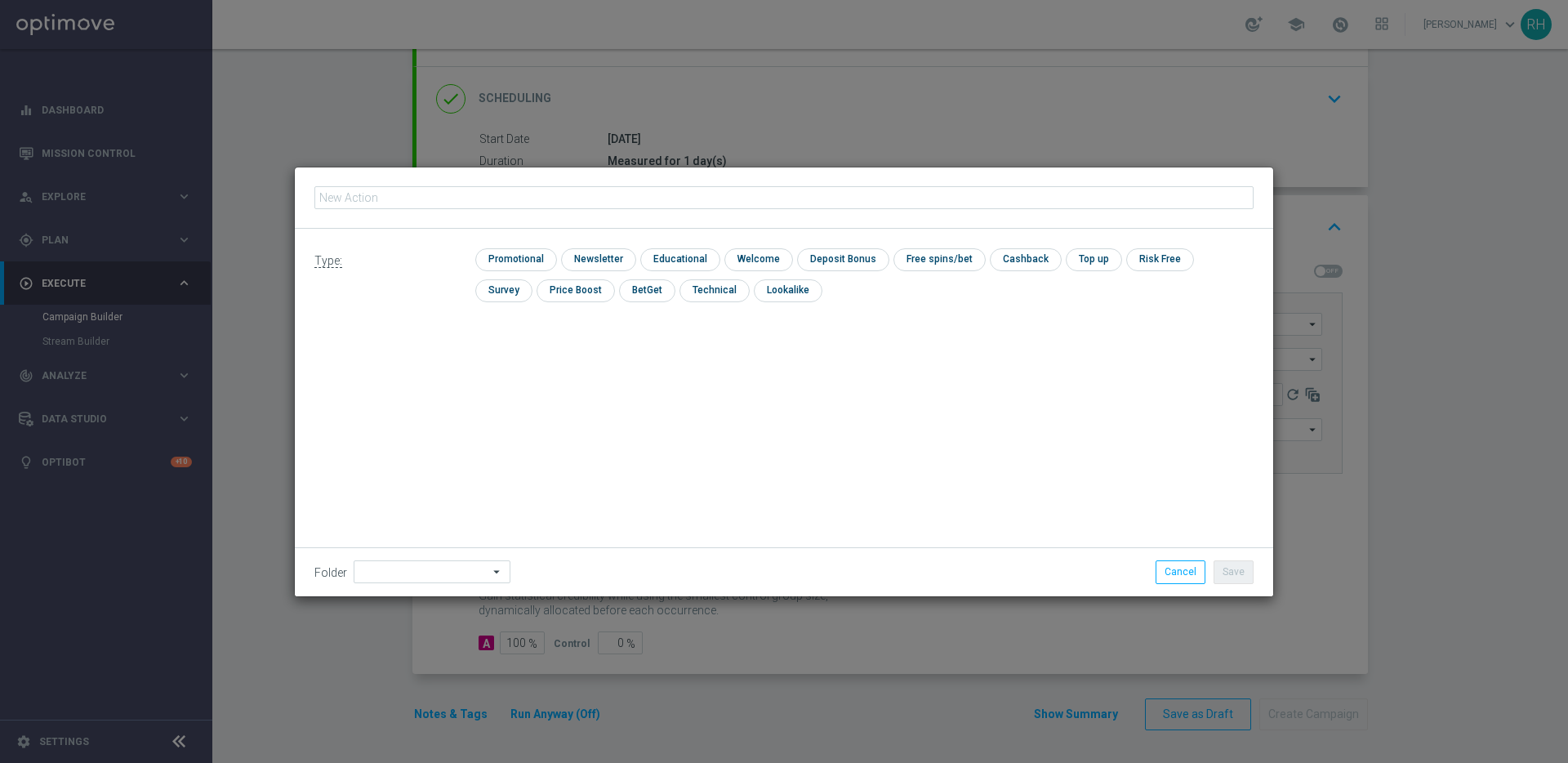
type input "en_GB__POWERBALL_ALERT_060925__NVIP_EMA_AUT_LT"
click at [540, 255] on input "checkbox" at bounding box center [514, 259] width 78 height 22
checkbox input "true"
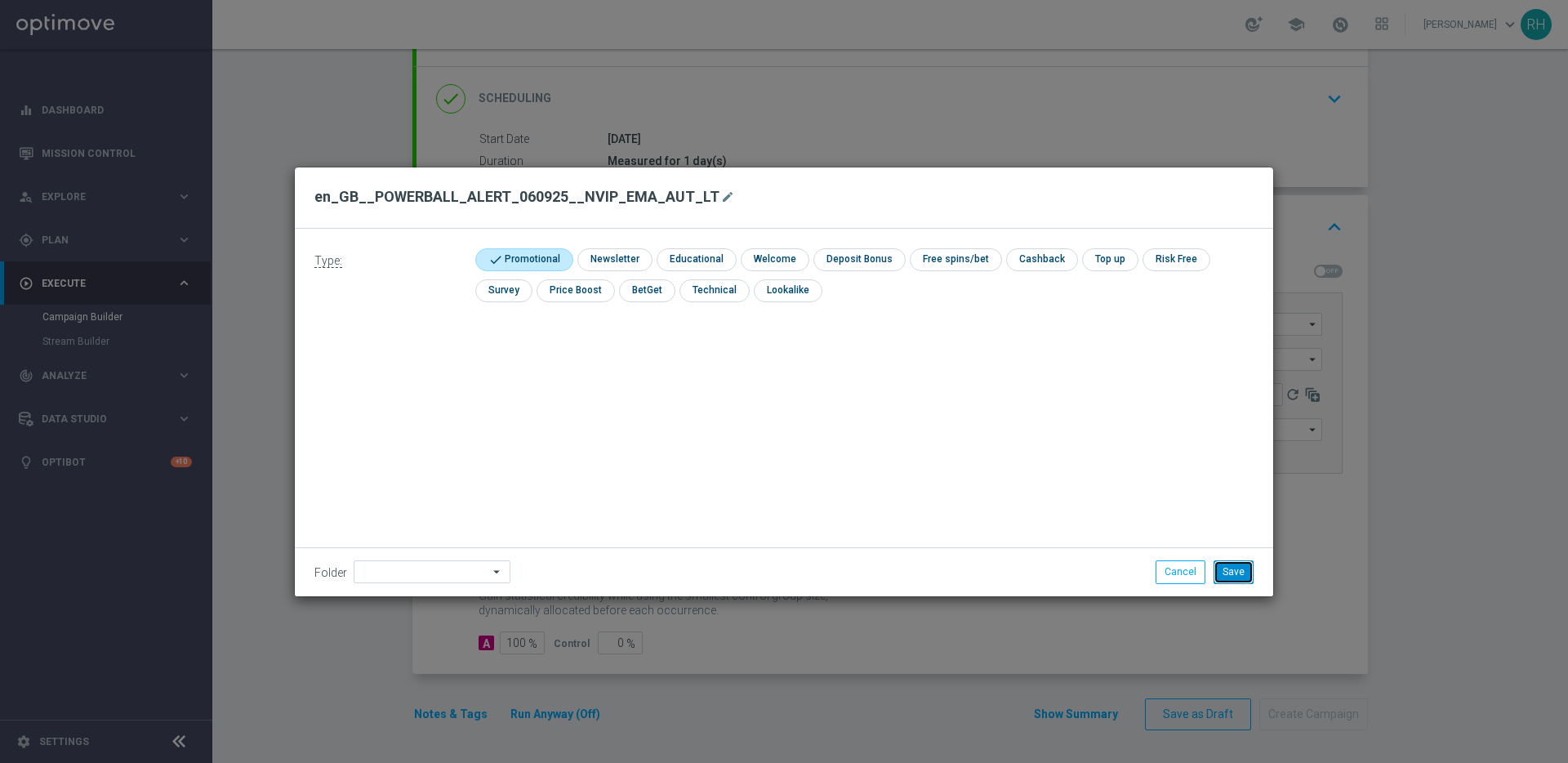
click at [1248, 560] on button "Save" at bounding box center [1233, 571] width 40 height 23
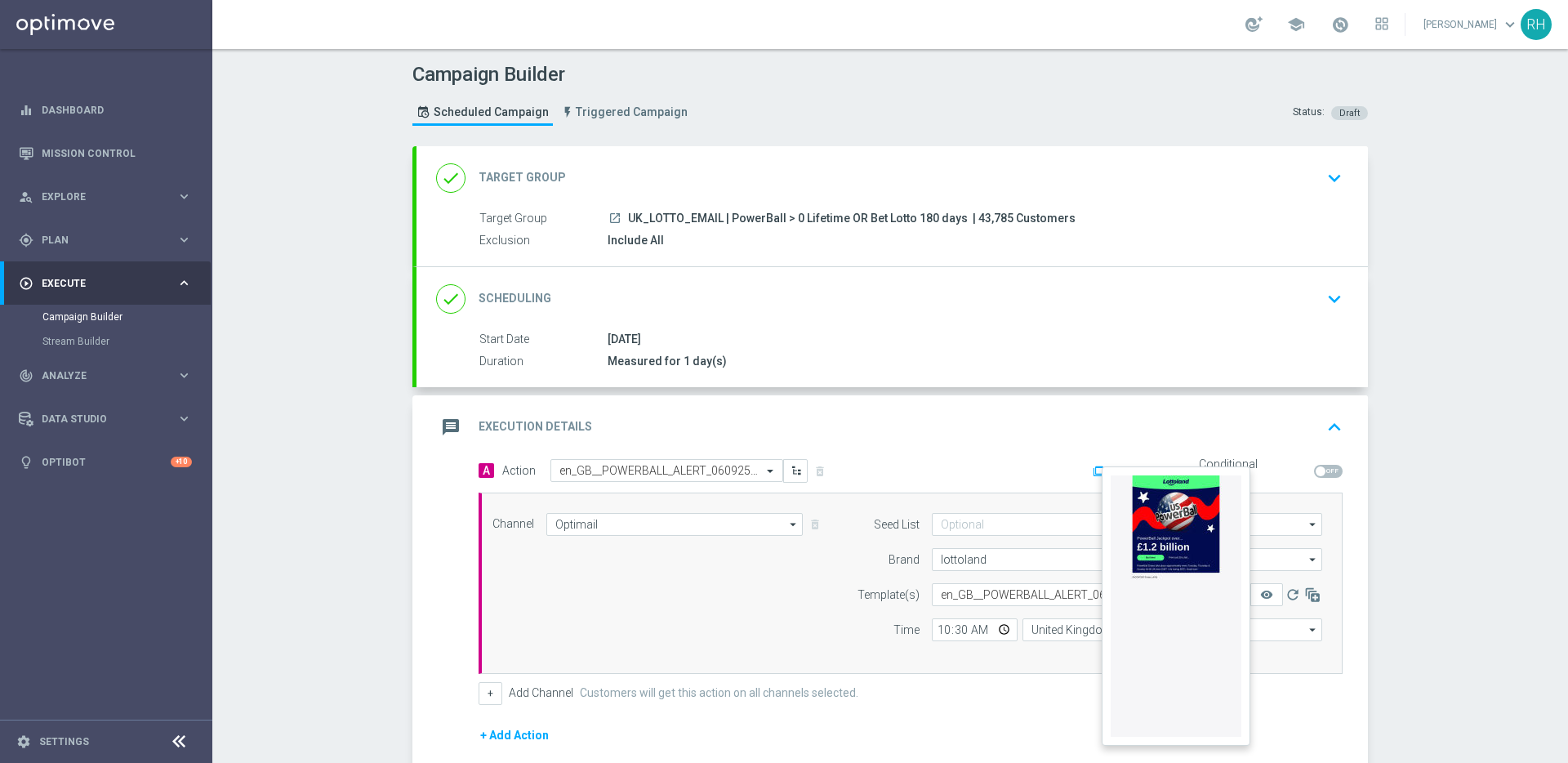
click at [1268, 593] on button "remove_red_eye" at bounding box center [1266, 594] width 33 height 23
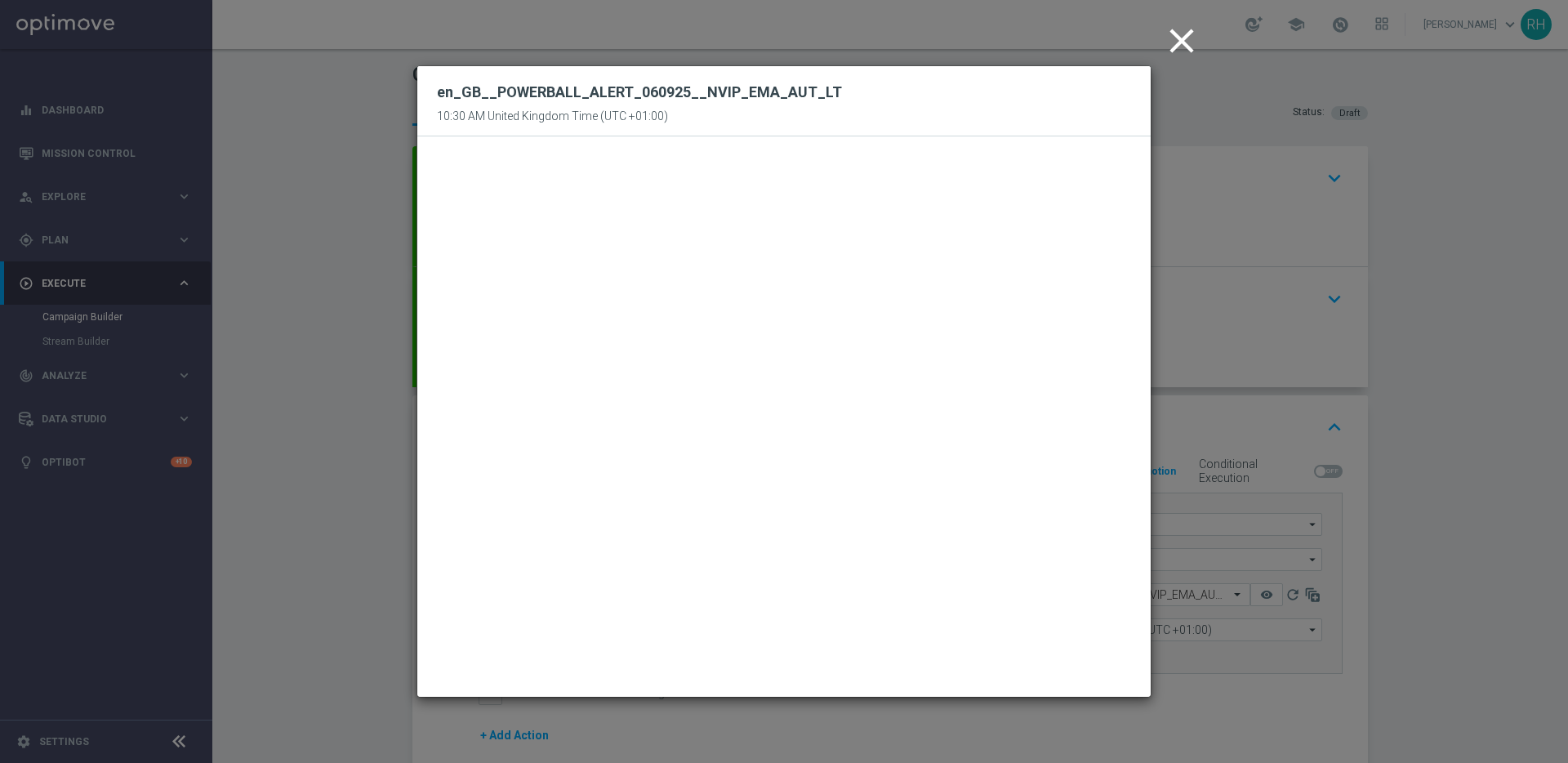
click at [1160, 56] on button "close" at bounding box center [1184, 41] width 50 height 51
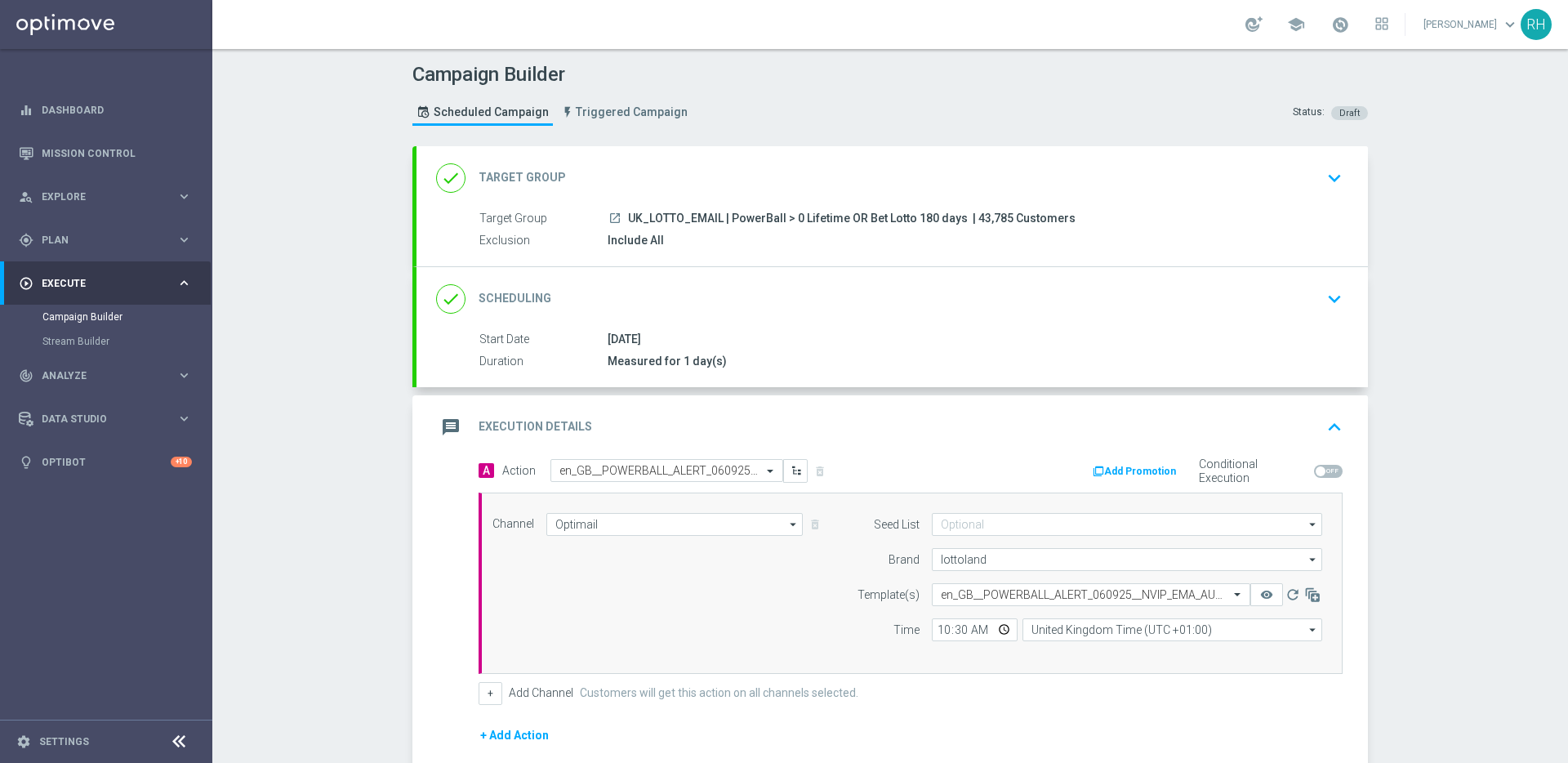
scroll to position [200, 0]
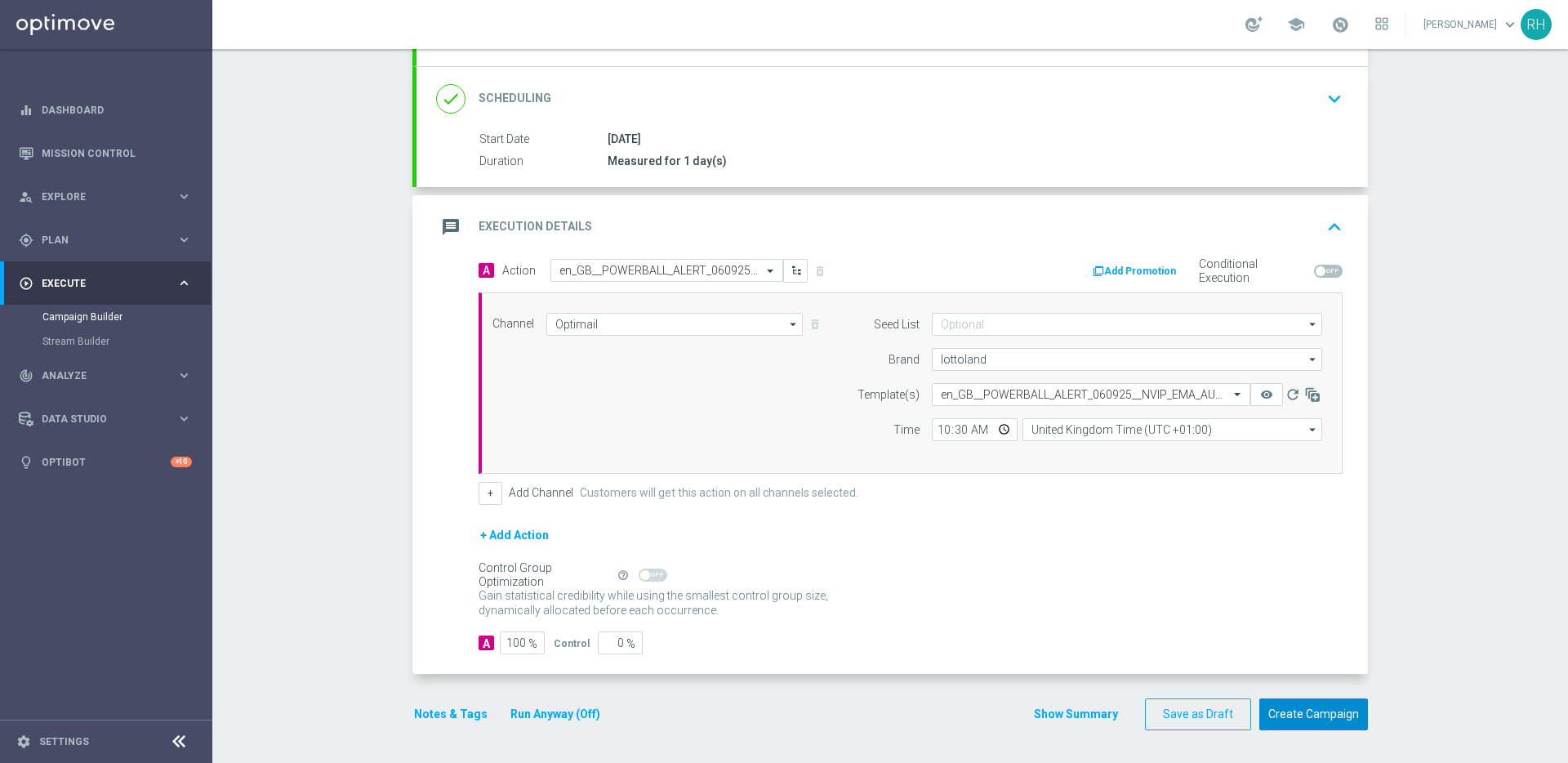
click at [1328, 709] on button "Create Campaign" at bounding box center [1313, 714] width 109 height 32
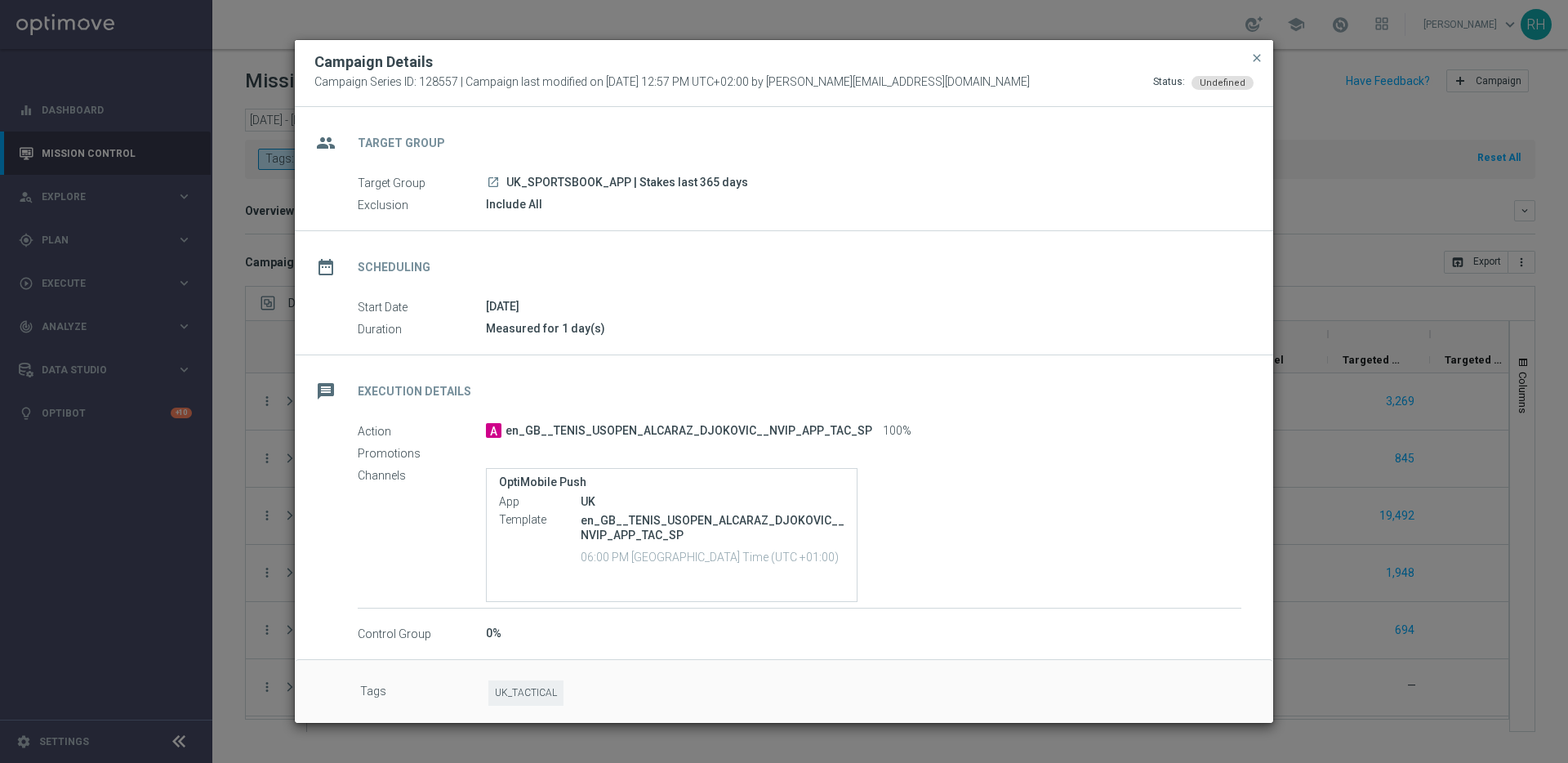
scroll to position [340, 0]
click at [1257, 65] on button "close" at bounding box center [1256, 58] width 16 height 20
